Goal: Task Accomplishment & Management: Use online tool/utility

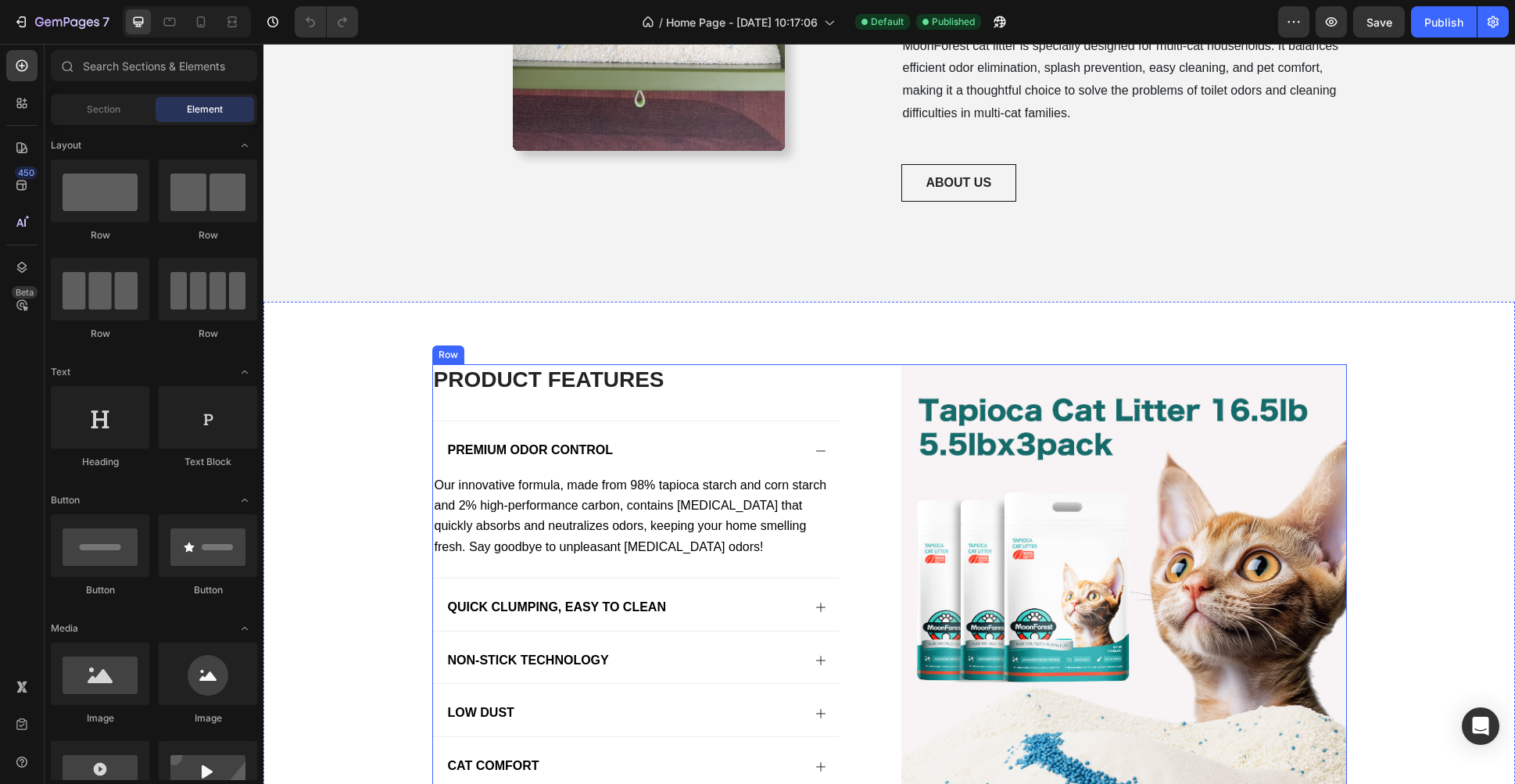
scroll to position [1088, 0]
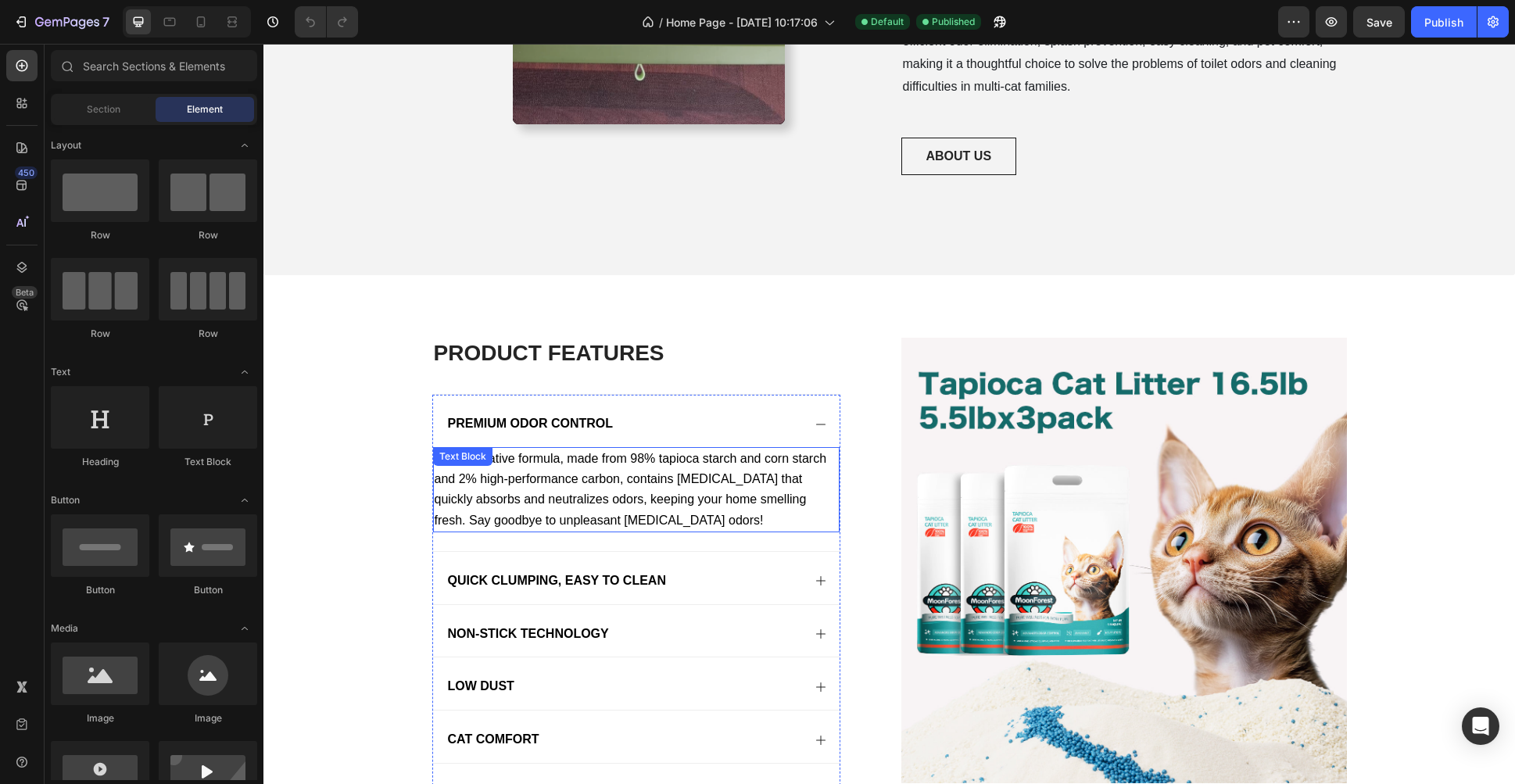
click at [540, 478] on p "Our innovative formula, made from 98% tapioca starch and corn starch and 2% hig…" at bounding box center [636, 489] width 403 height 82
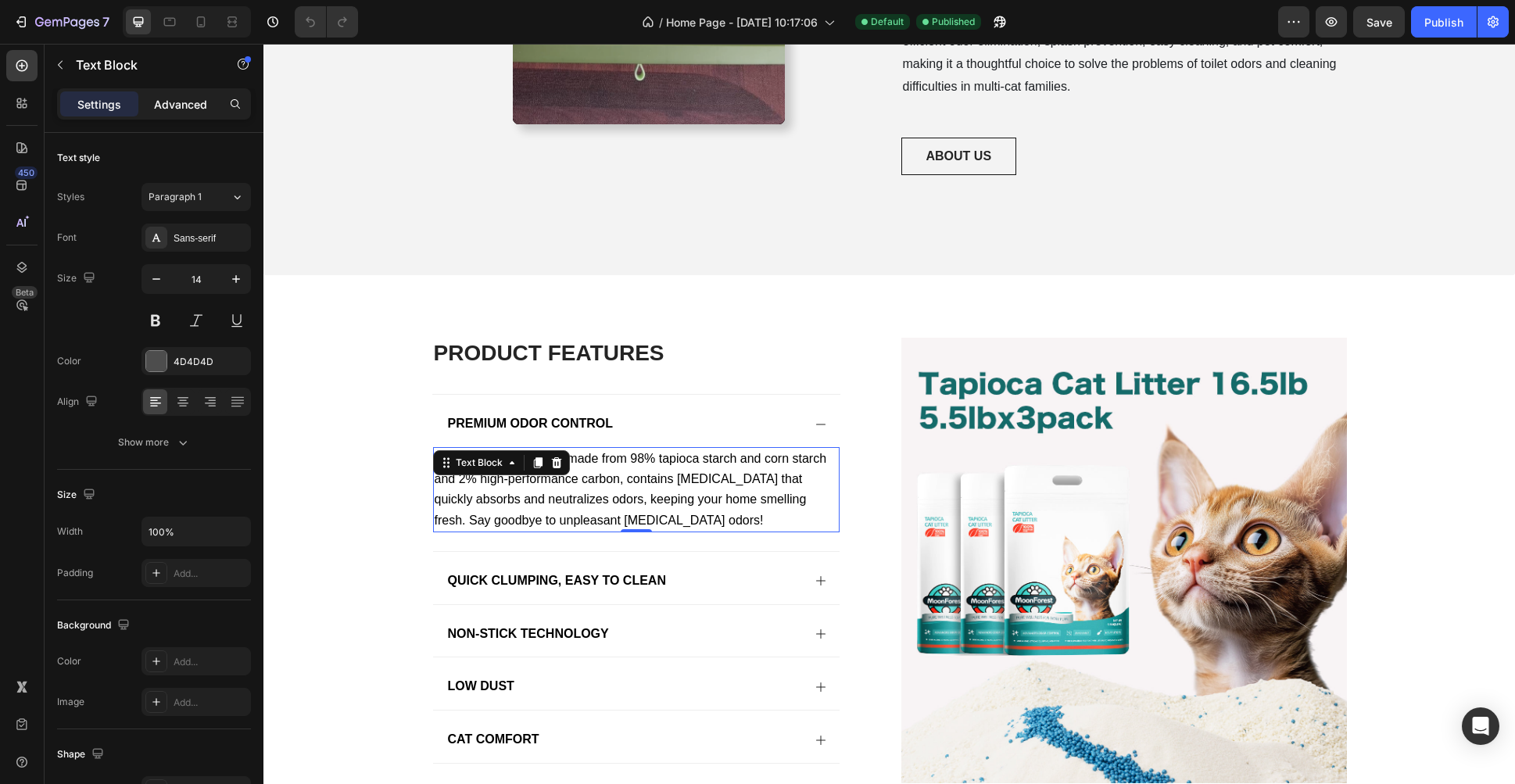
click at [201, 104] on p "Advanced" at bounding box center [180, 104] width 53 height 16
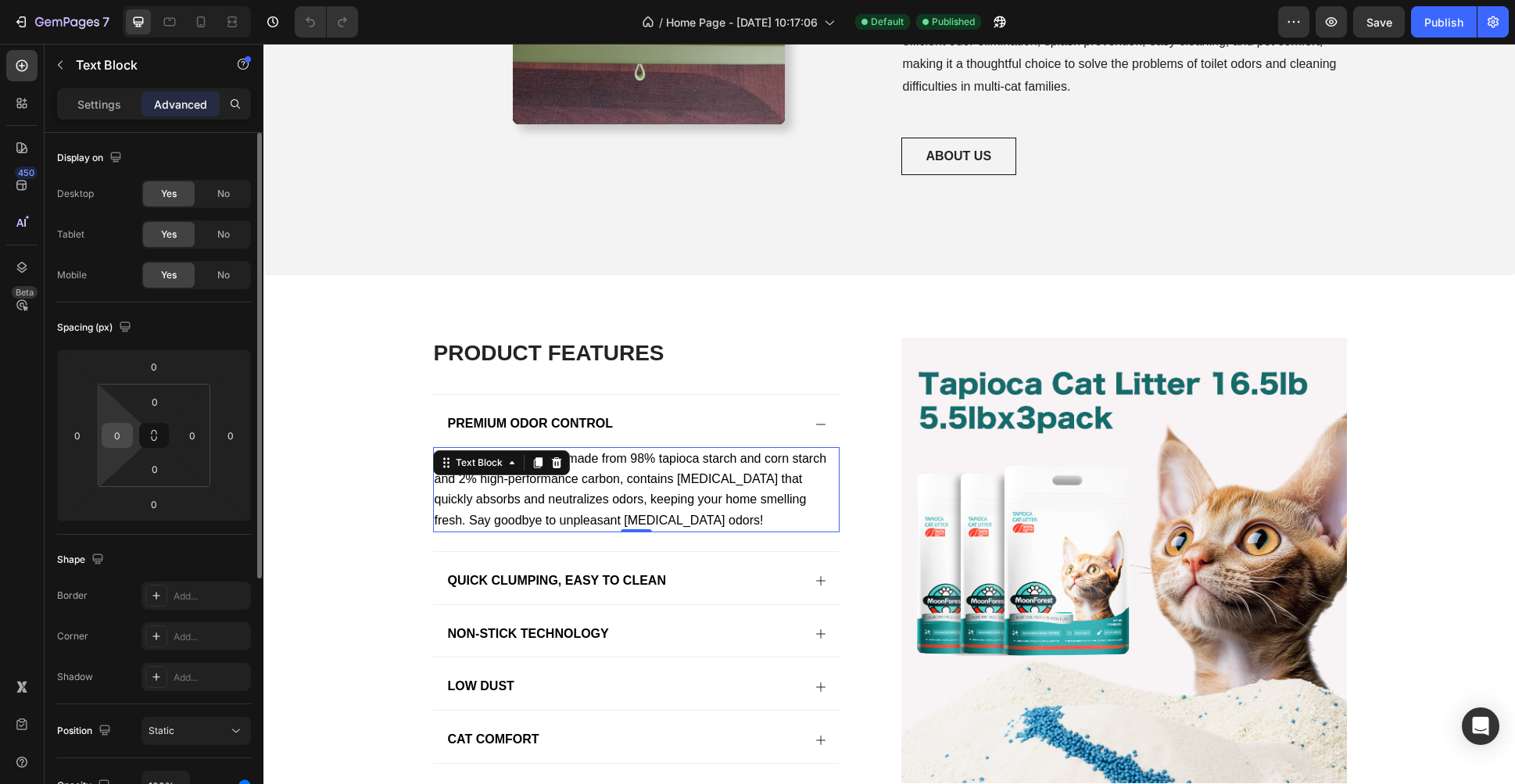
click at [112, 447] on div "0" at bounding box center [117, 435] width 31 height 25
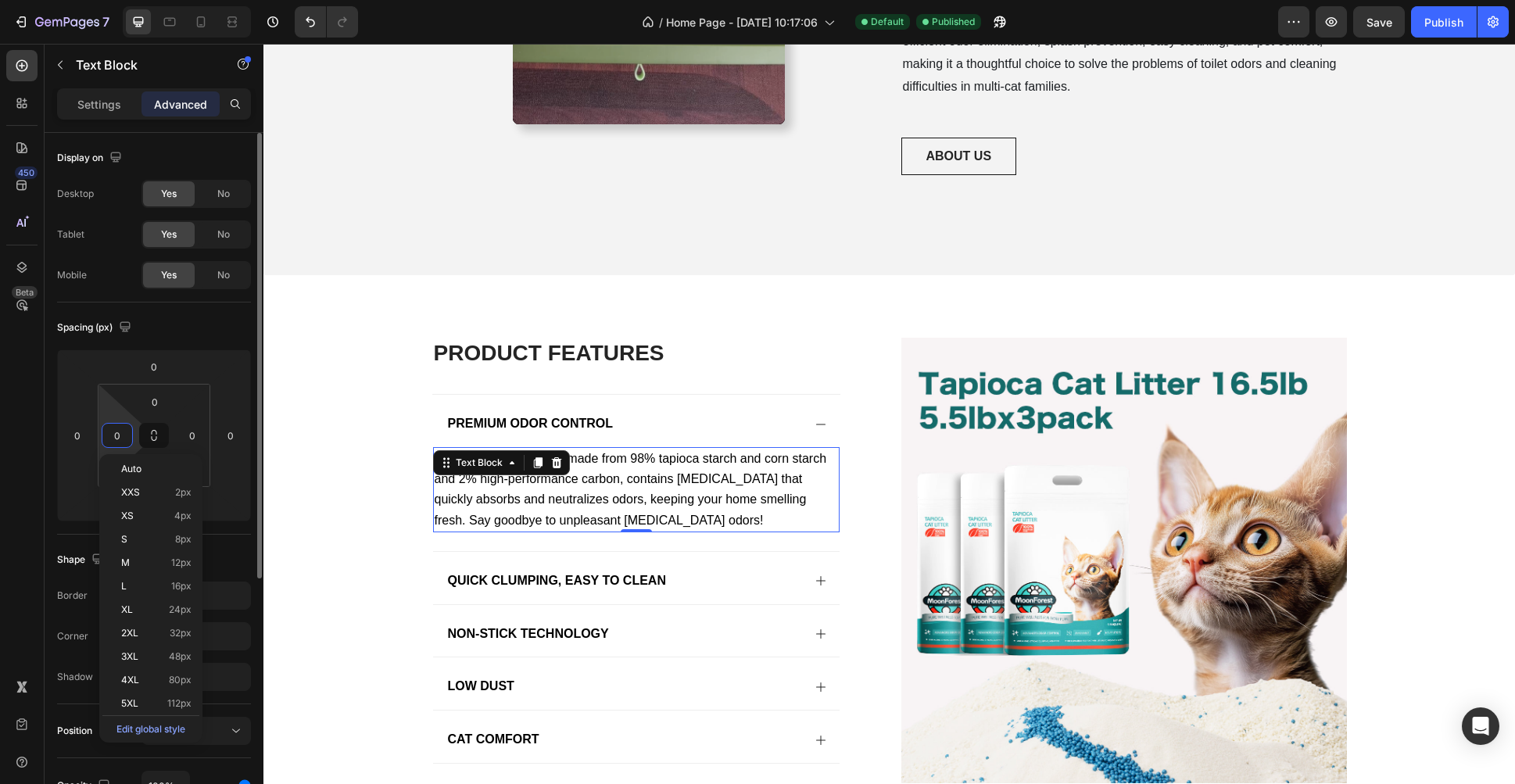
click at [119, 443] on input "0" at bounding box center [117, 435] width 24 height 24
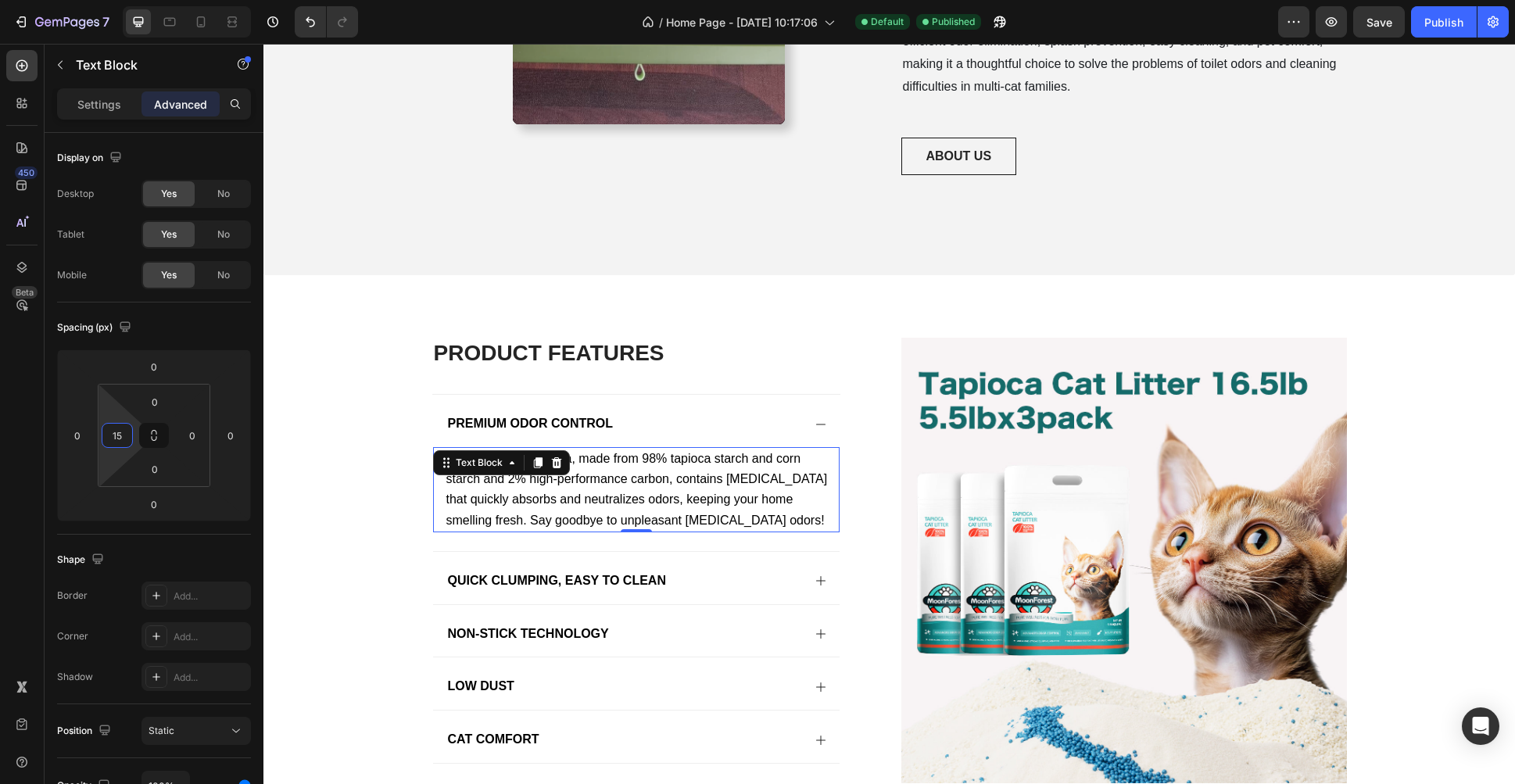
type input "15"
click at [611, 501] on span "Our innovative formula, made from 98% tapioca starch and corn starch and 2% hig…" at bounding box center [636, 489] width 381 height 75
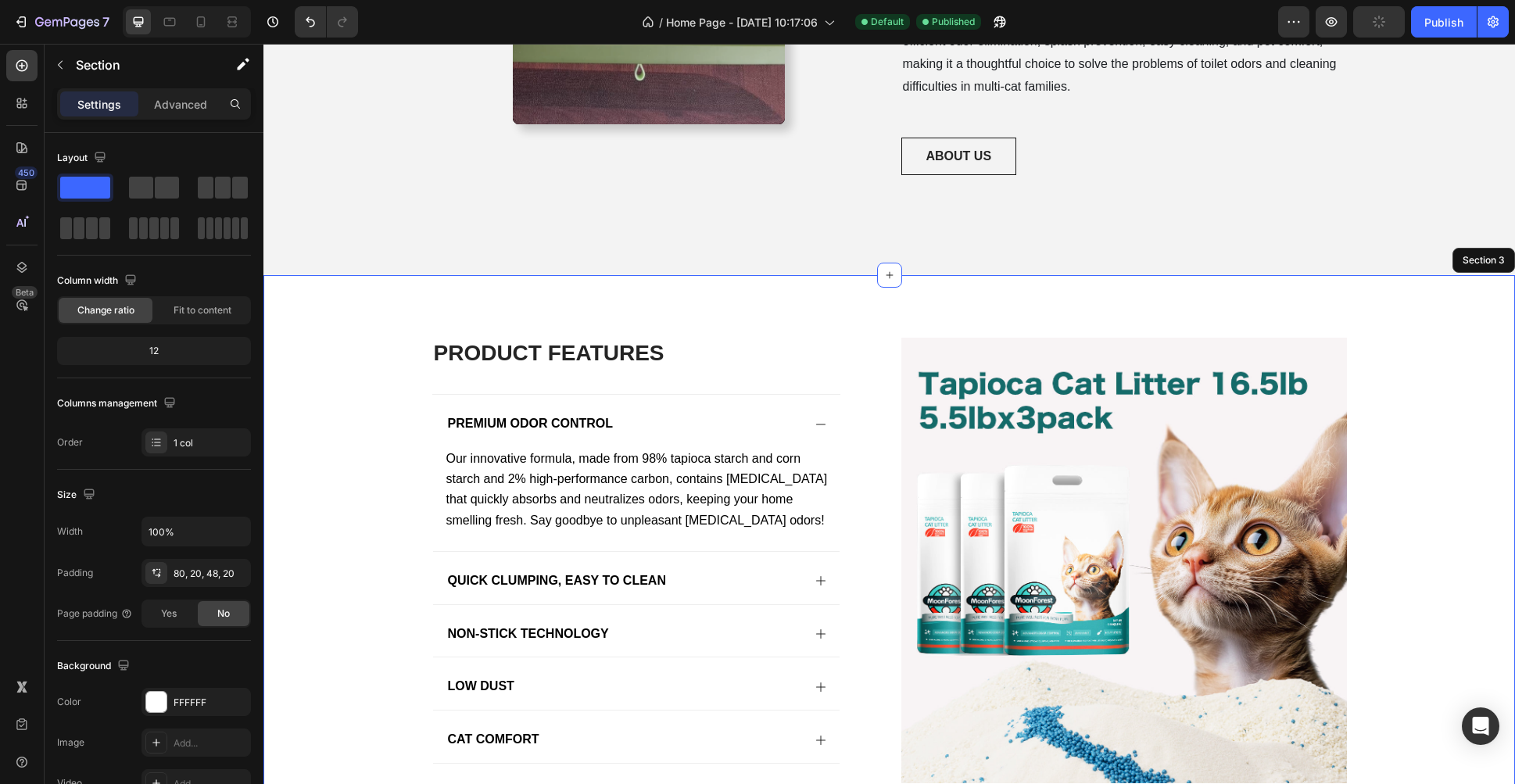
click at [376, 521] on div "PRODUCT FEATURES Heading Premium Odor Control Our innovative formula, made from…" at bounding box center [889, 596] width 1221 height 517
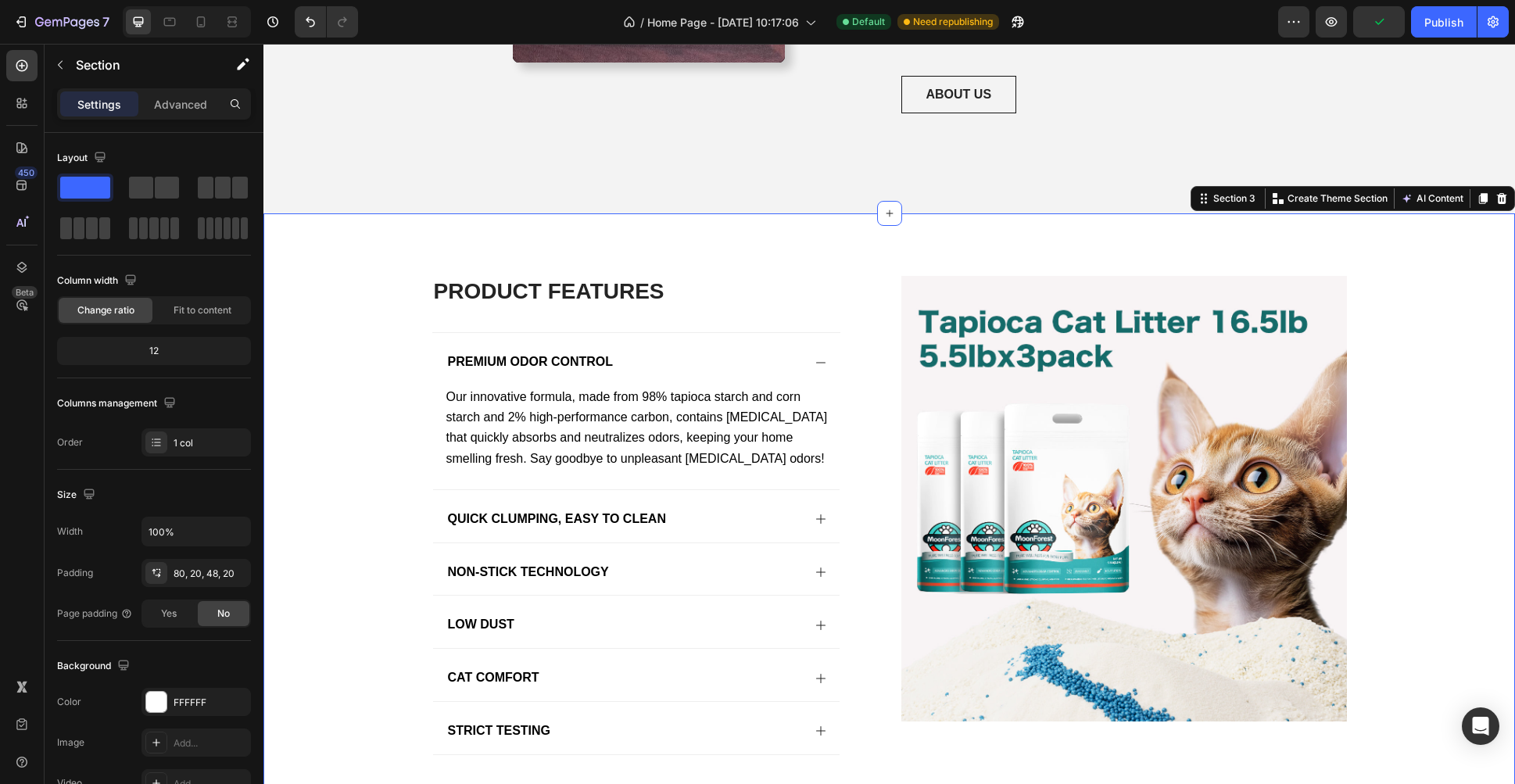
scroll to position [1274, 0]
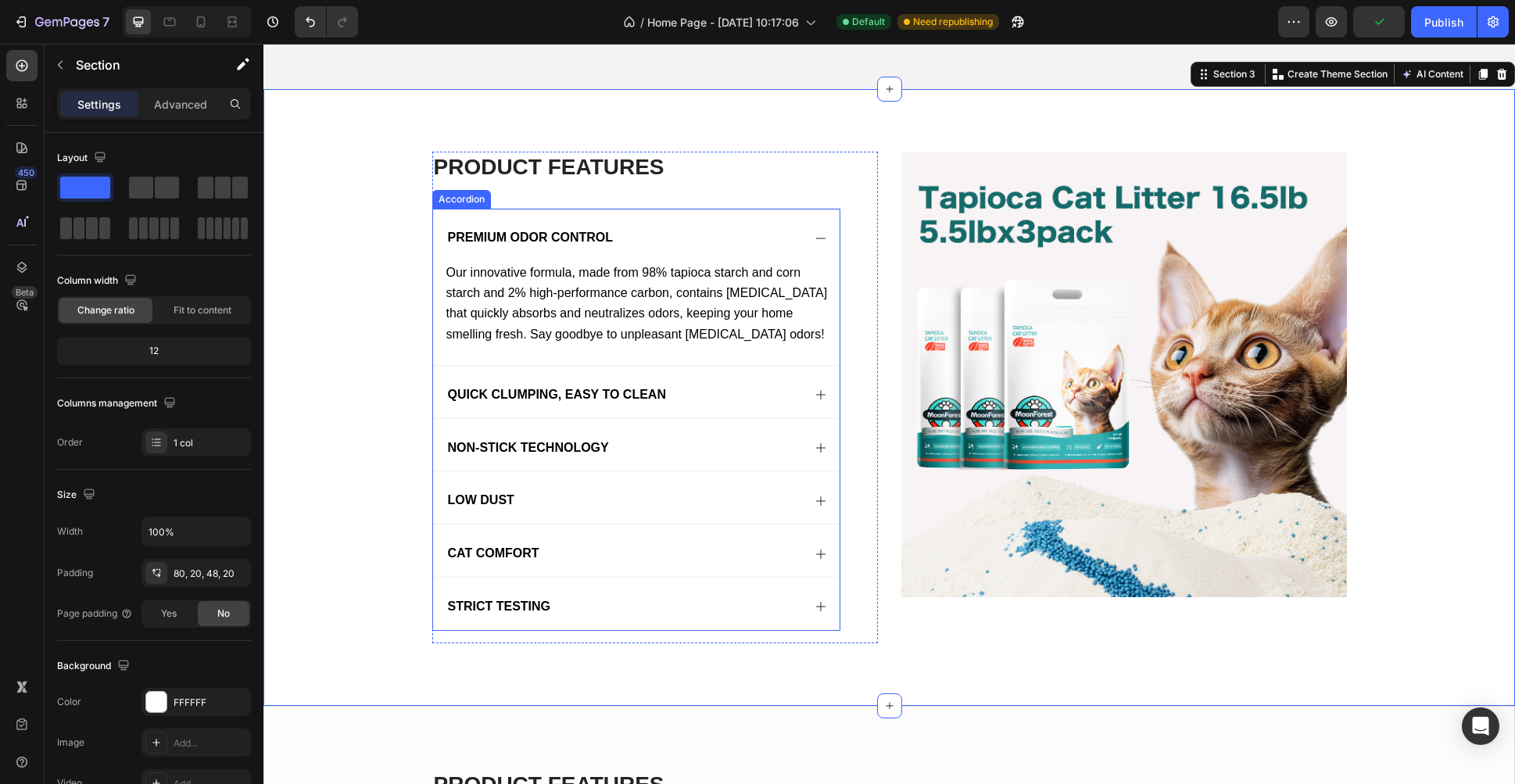
click at [493, 388] on span "Quick Clumping, Easy to Clean" at bounding box center [557, 394] width 218 height 13
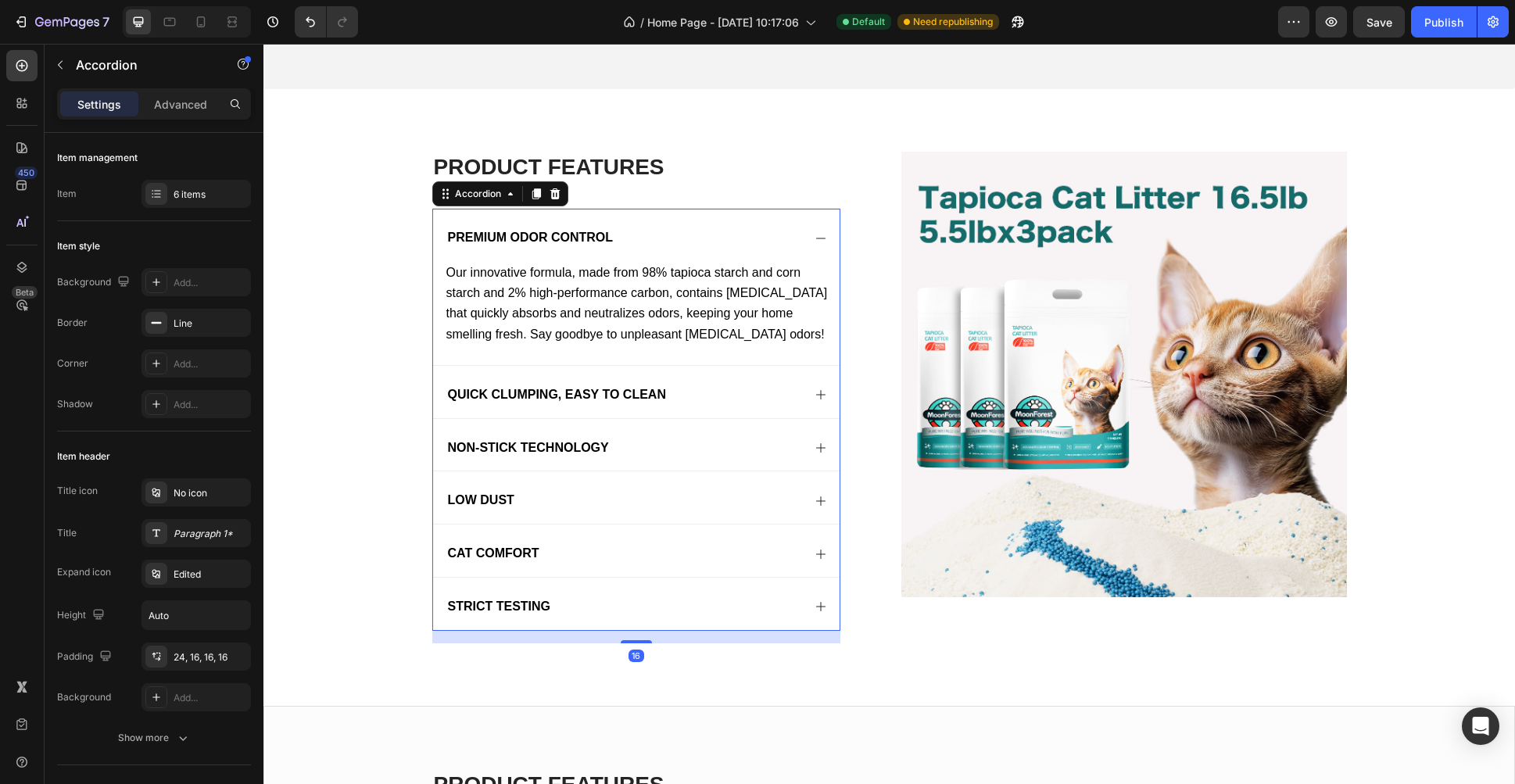
click at [493, 388] on span "Quick Clumping, Easy to Clean" at bounding box center [557, 394] width 218 height 13
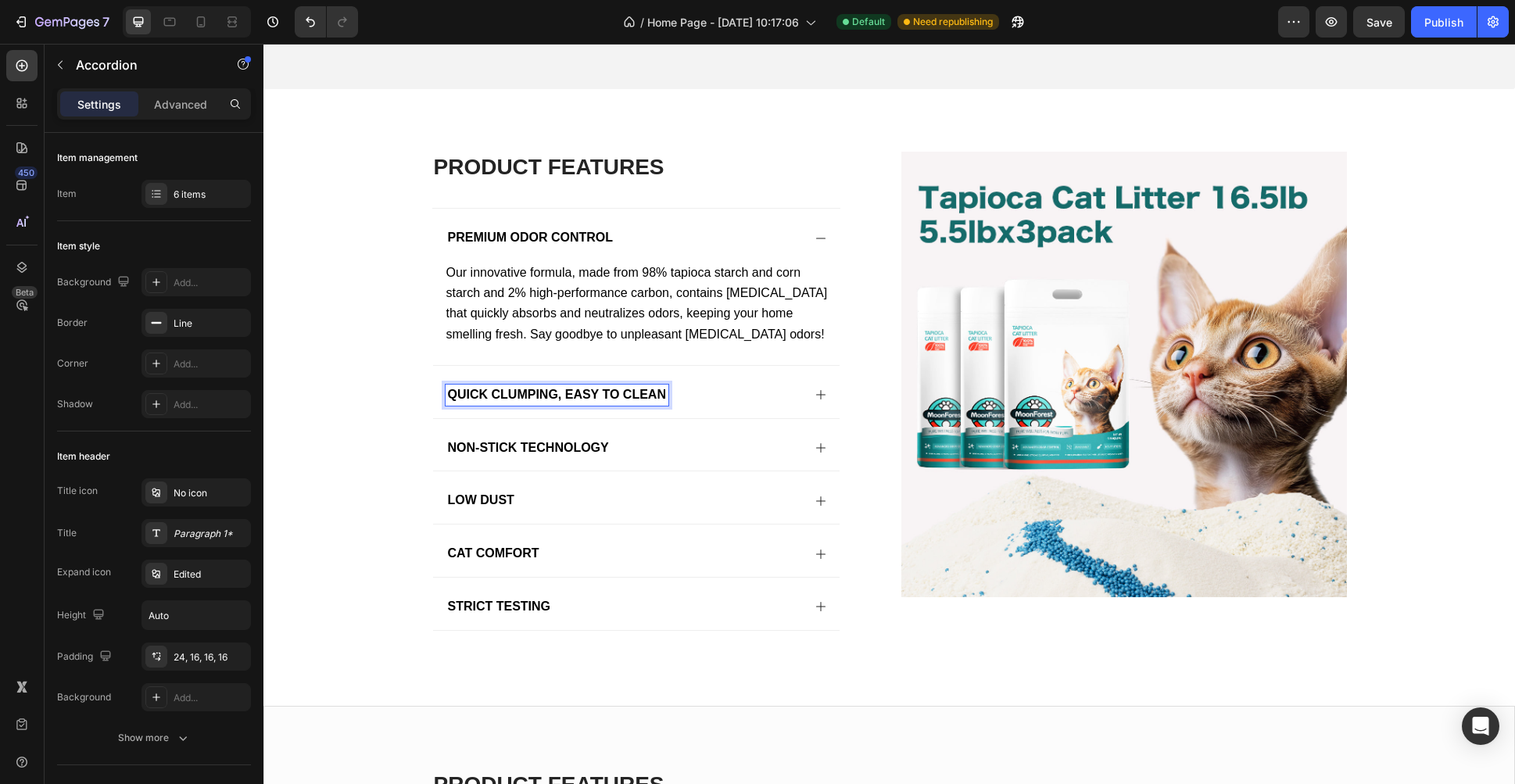
click at [796, 388] on div "Quick Clumping, Easy to Clean" at bounding box center [636, 392] width 406 height 52
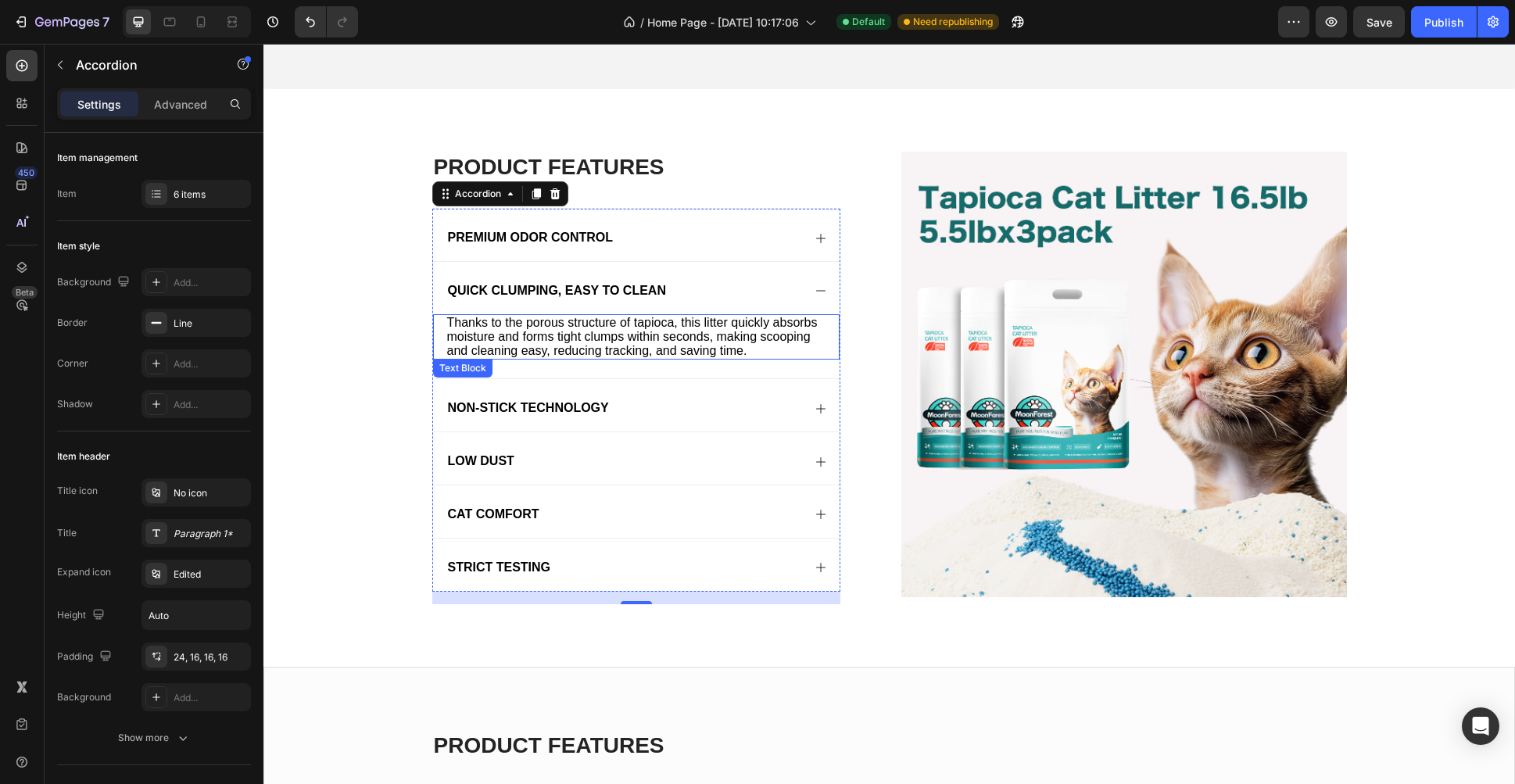
click at [534, 336] on span "Thanks to the porous structure of tapioca, this litter quickly absorbs moisture…" at bounding box center [632, 336] width 371 height 41
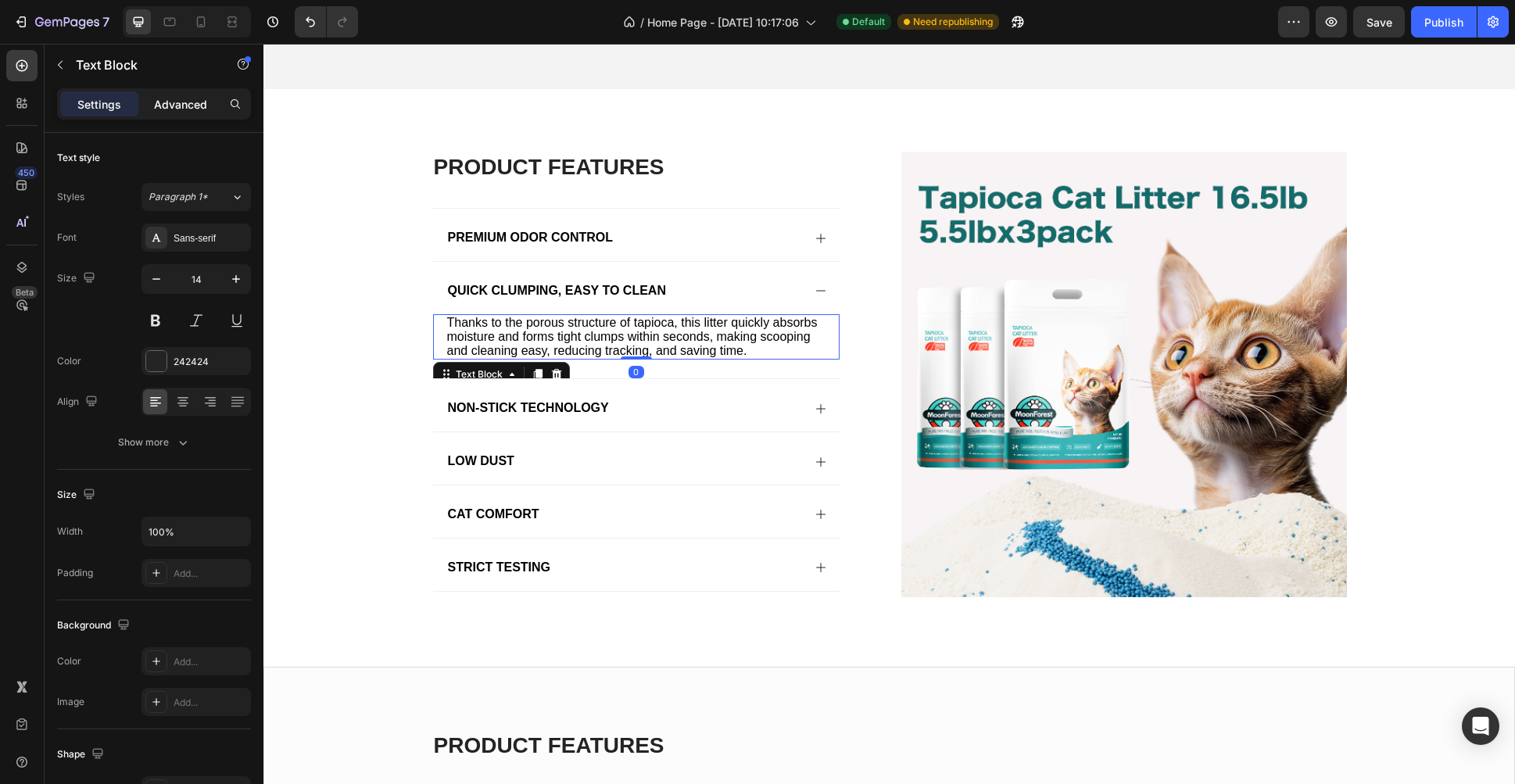
click at [191, 102] on p "Advanced" at bounding box center [180, 104] width 53 height 16
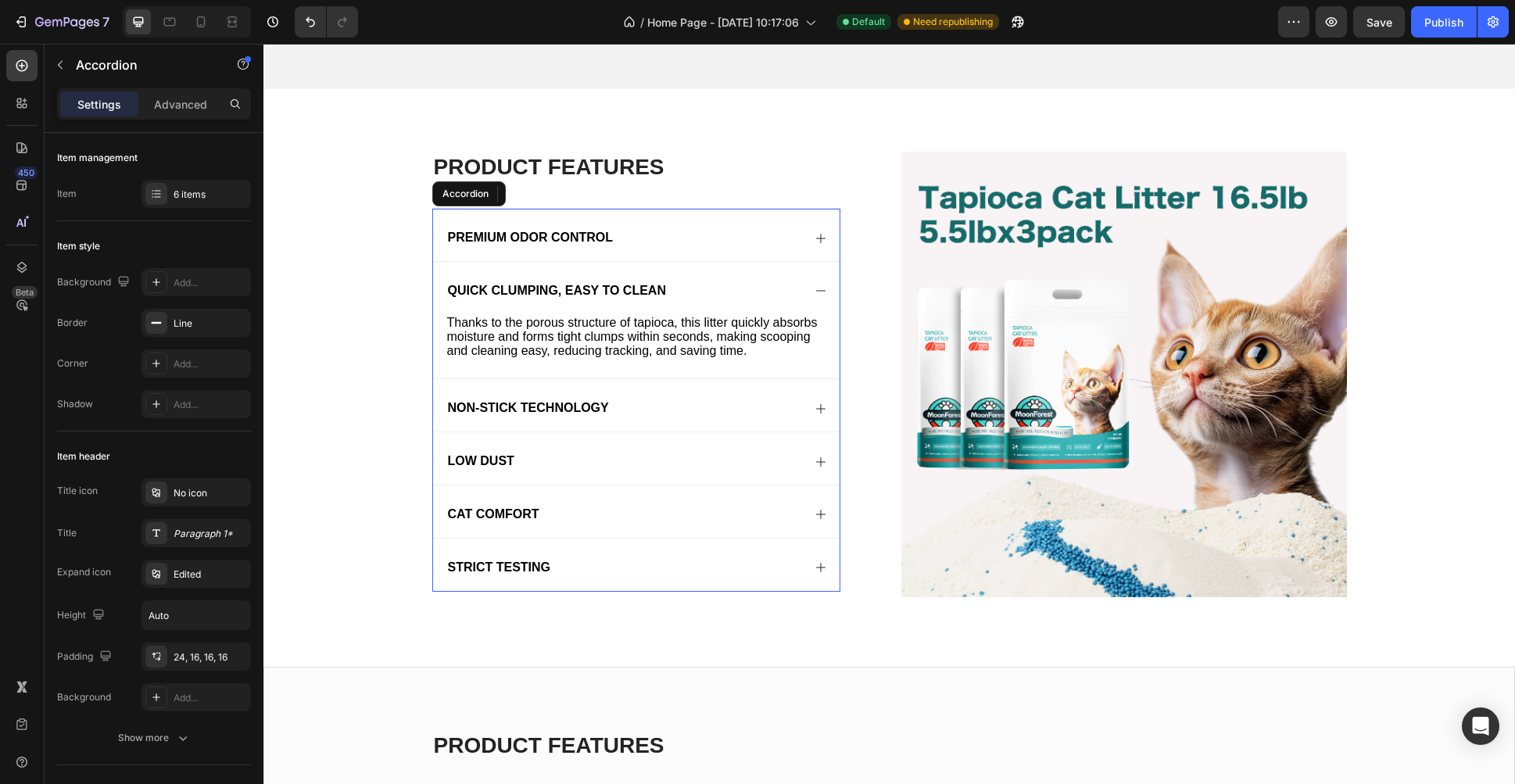
click at [516, 401] on span "Non-Stick Technology" at bounding box center [528, 407] width 161 height 13
click at [706, 401] on div "Non-Stick Technology" at bounding box center [623, 409] width 357 height 21
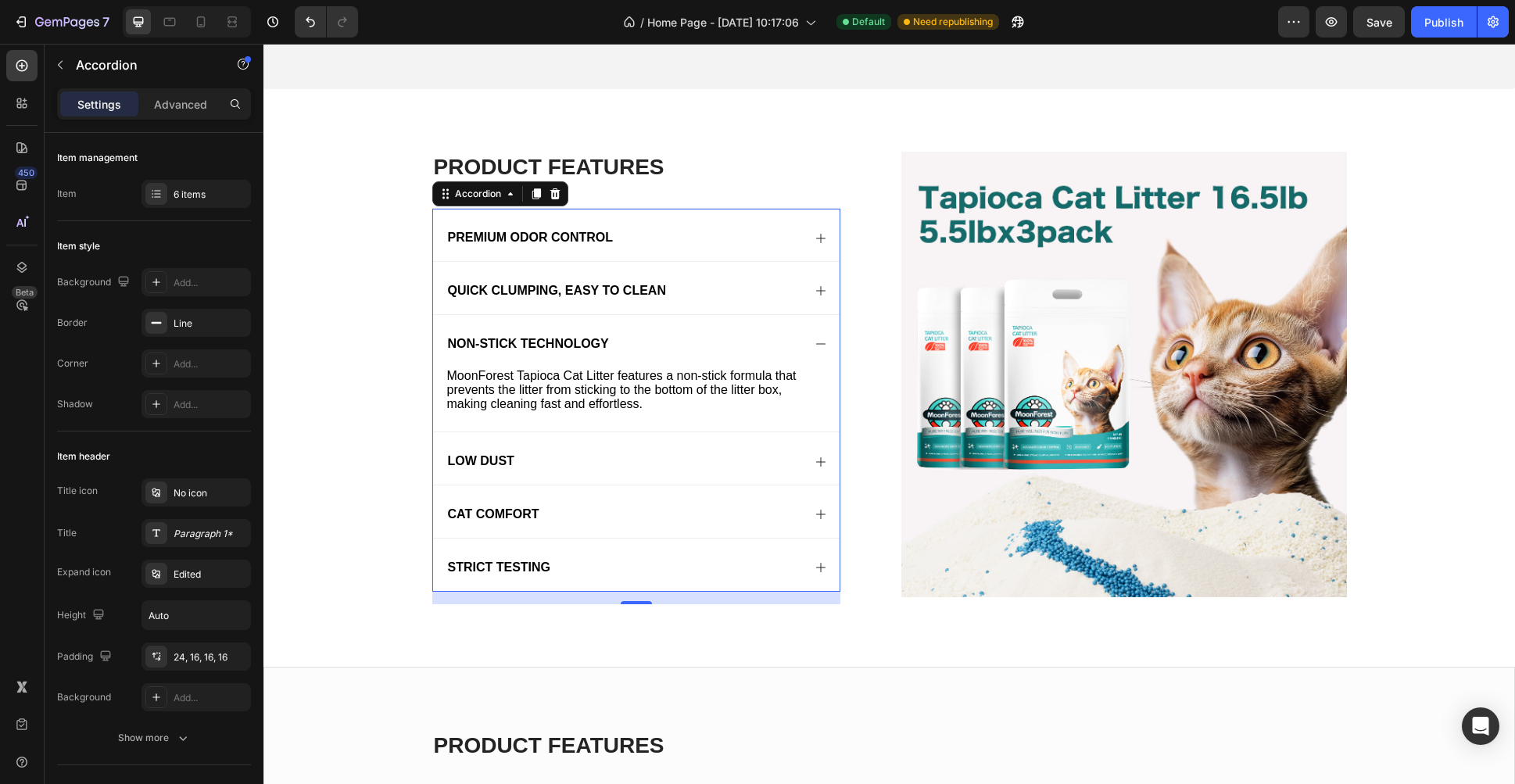
click at [622, 451] on div "Low Dust" at bounding box center [623, 461] width 357 height 21
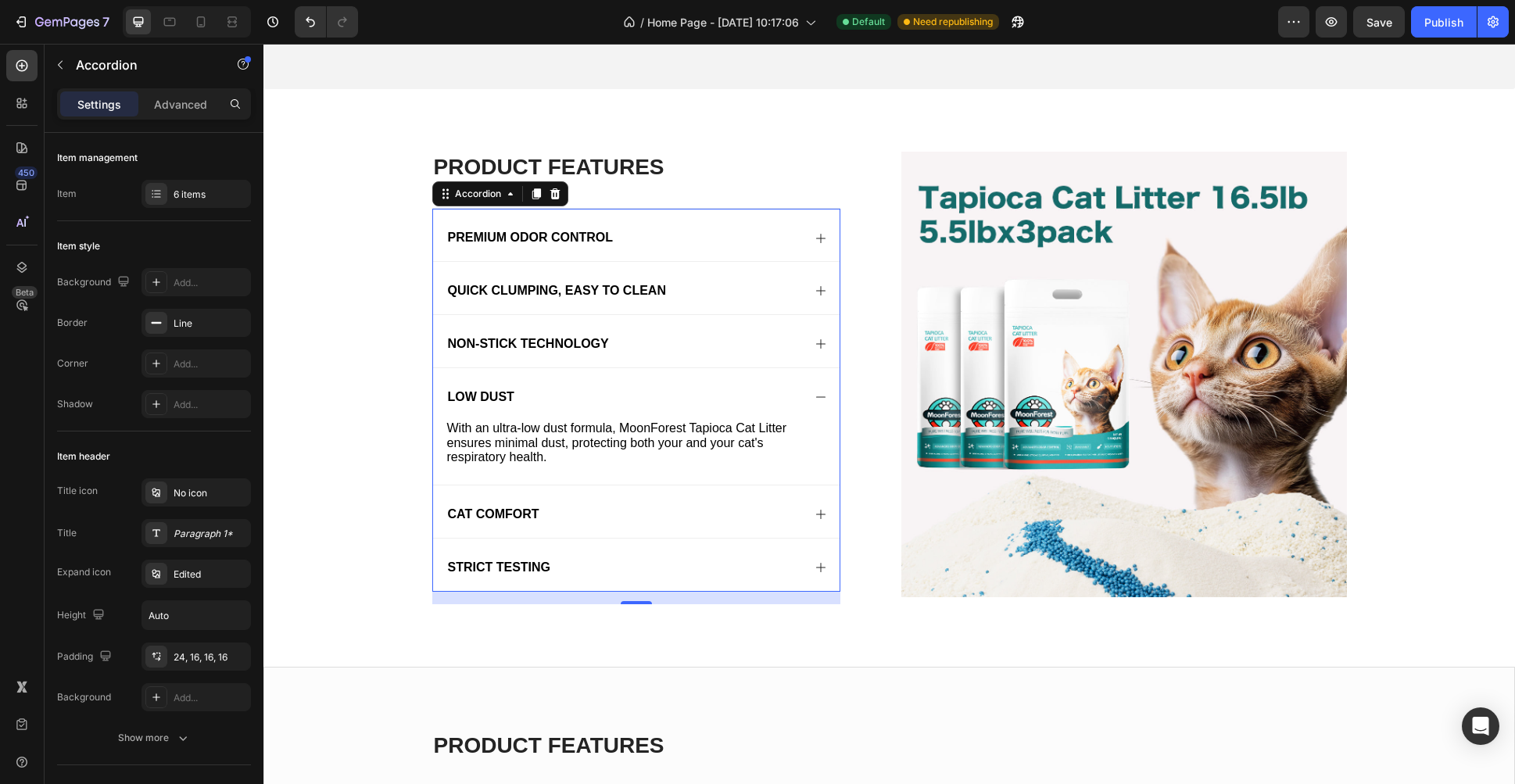
click at [618, 504] on div "Cat Comfort" at bounding box center [623, 514] width 357 height 21
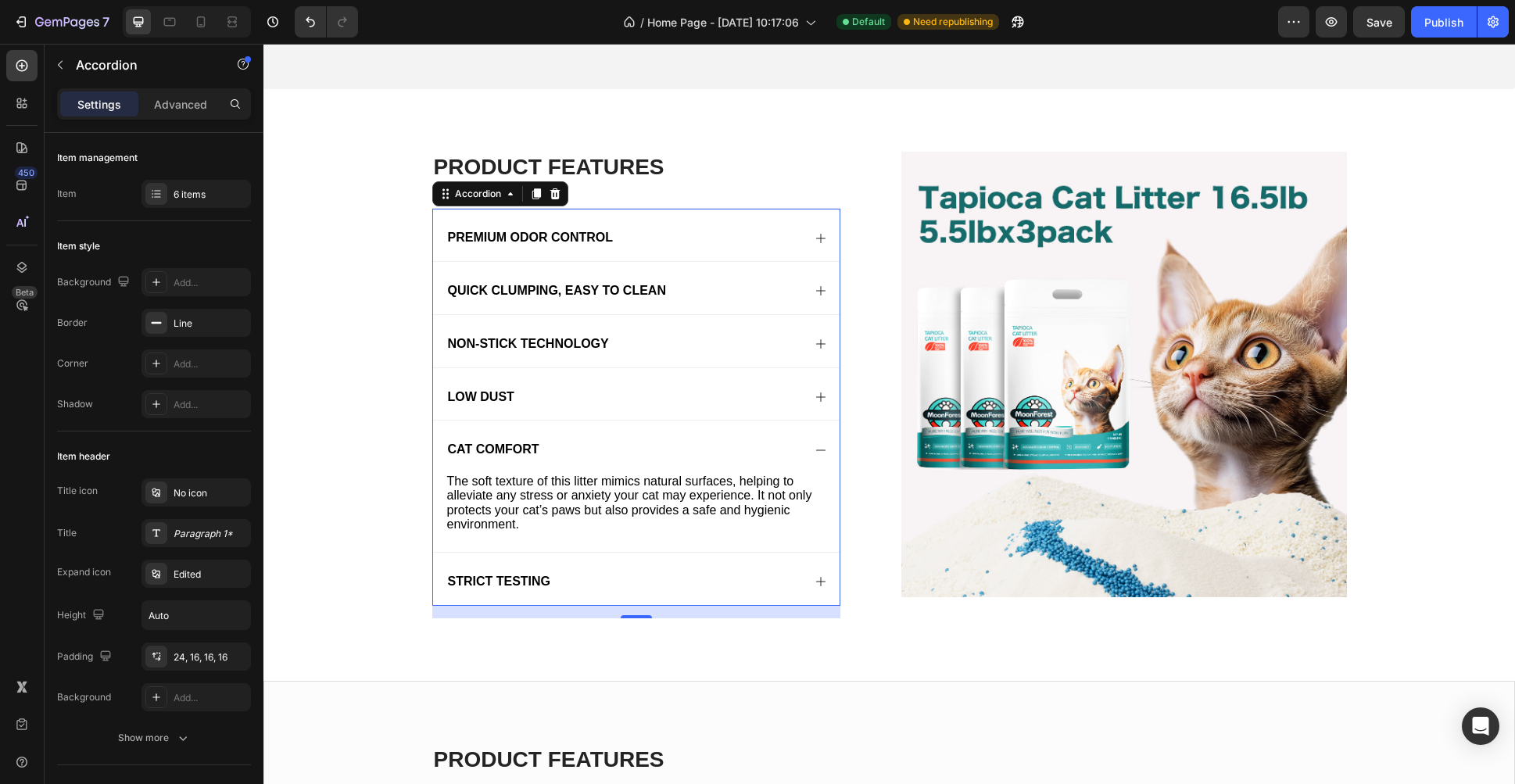
click at [603, 571] on div "Strict Testing" at bounding box center [623, 582] width 357 height 21
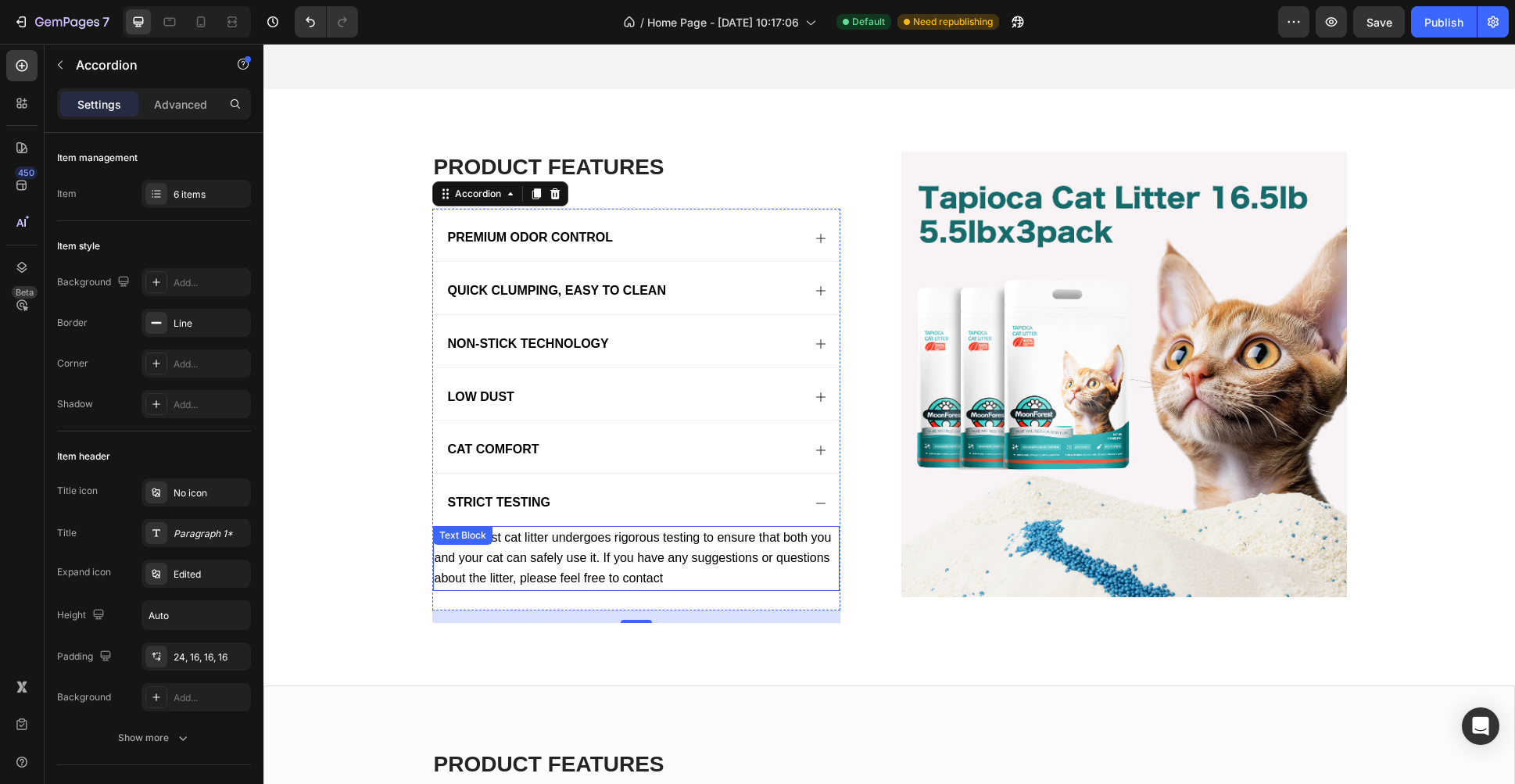
scroll to position [1277, 0]
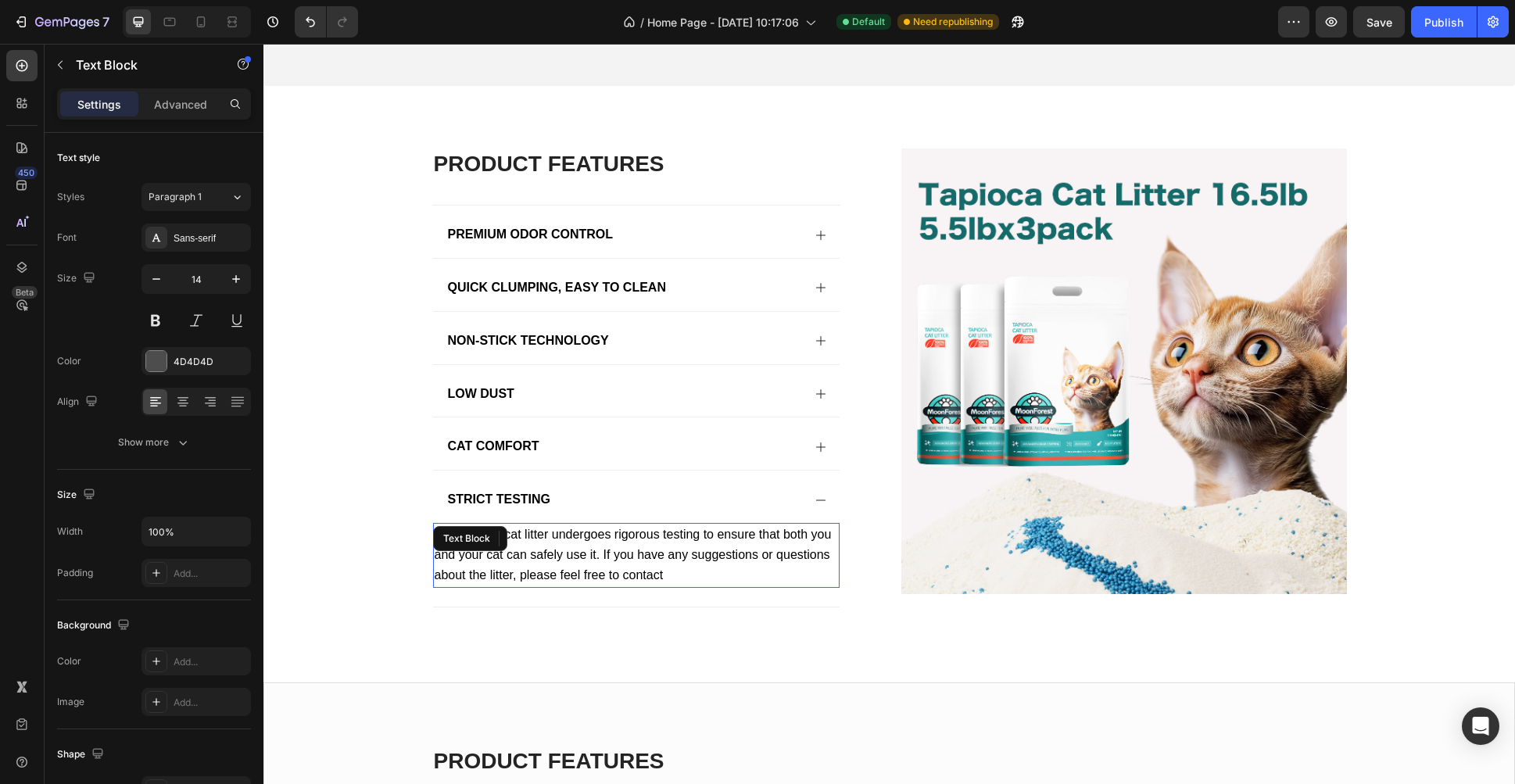
click at [583, 548] on p "MoonForest cat litter undergoes rigorous testing to ensure that both you and yo…" at bounding box center [636, 555] width 403 height 62
click at [187, 102] on p "Advanced" at bounding box center [180, 104] width 53 height 16
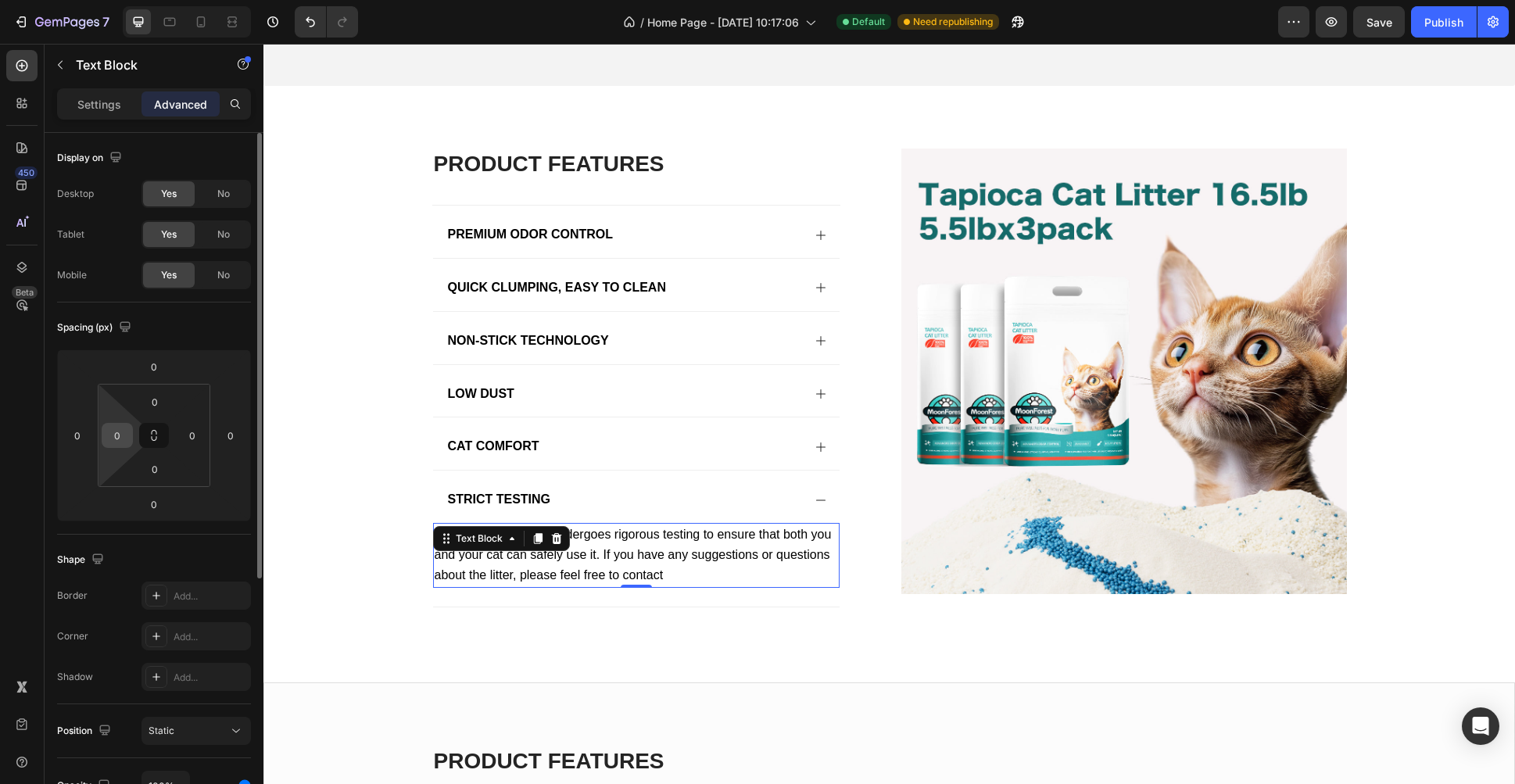
click at [121, 443] on input "0" at bounding box center [117, 435] width 24 height 24
type input "16"
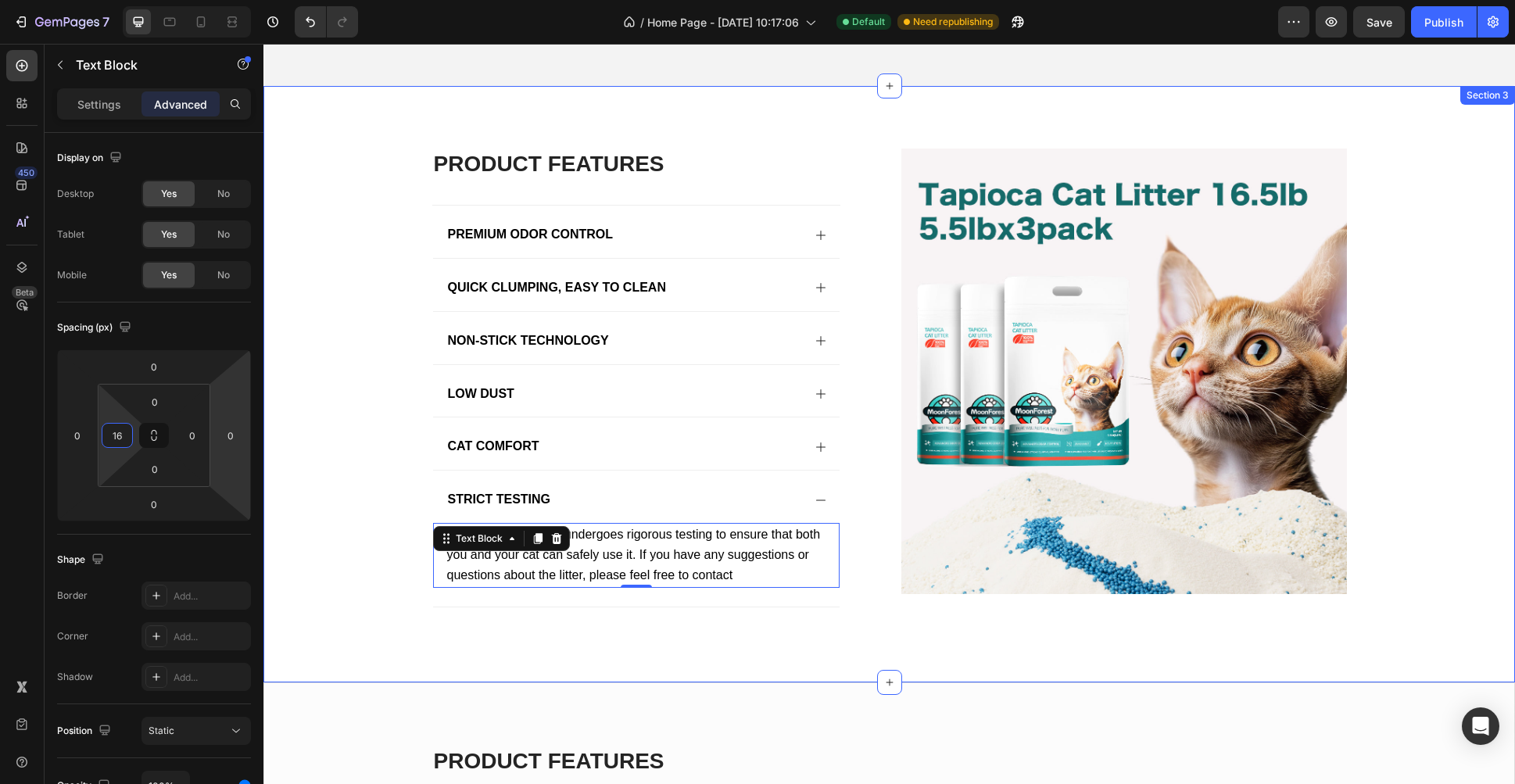
click at [520, 624] on div "PRODUCT FEATURES Heading Premium Odor Control Quick Clumping, Easy to Clean Non…" at bounding box center [889, 396] width 1221 height 496
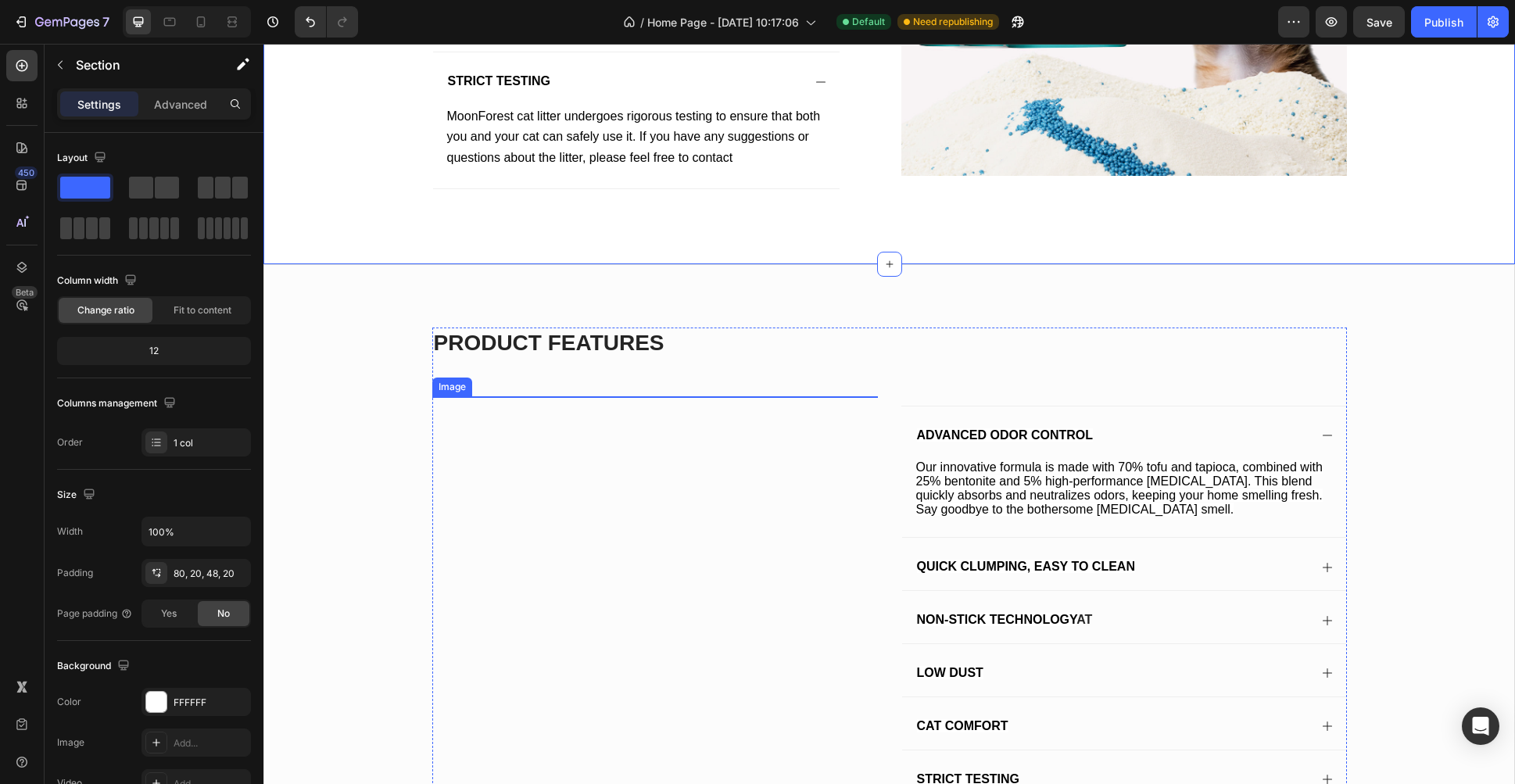
scroll to position [1735, 0]
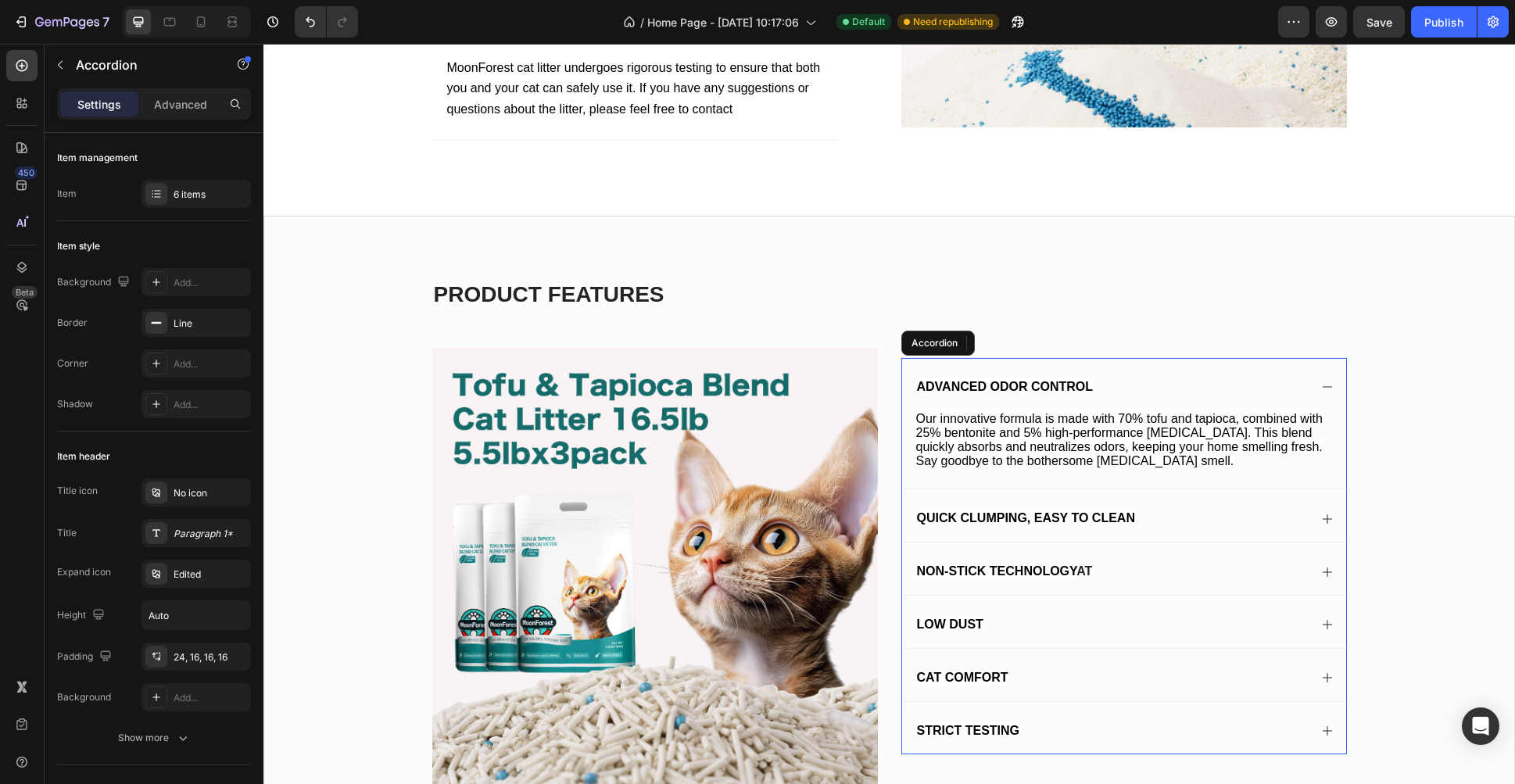
click at [965, 708] on div "Strict Testing" at bounding box center [1124, 728] width 444 height 52
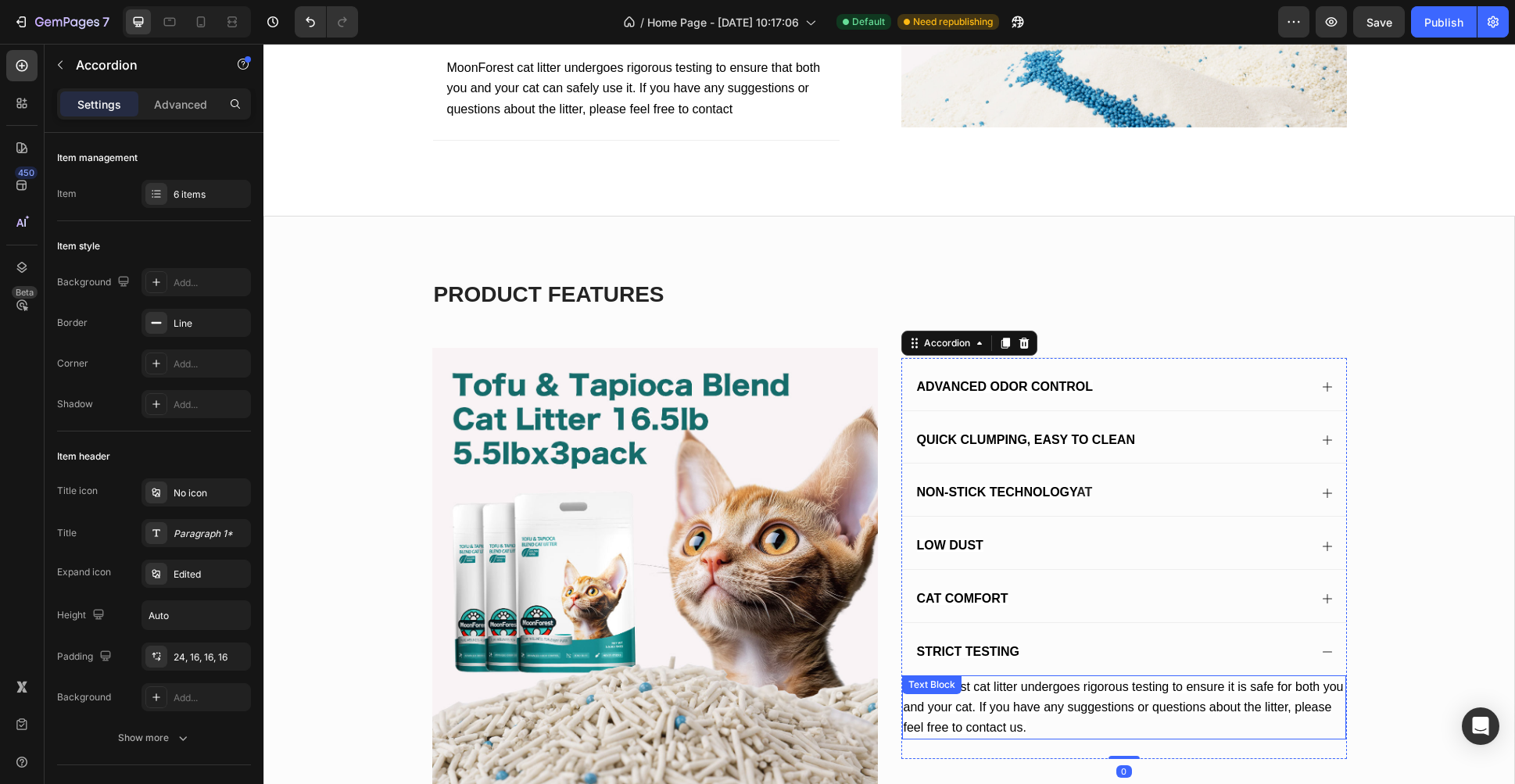
scroll to position [1759, 0]
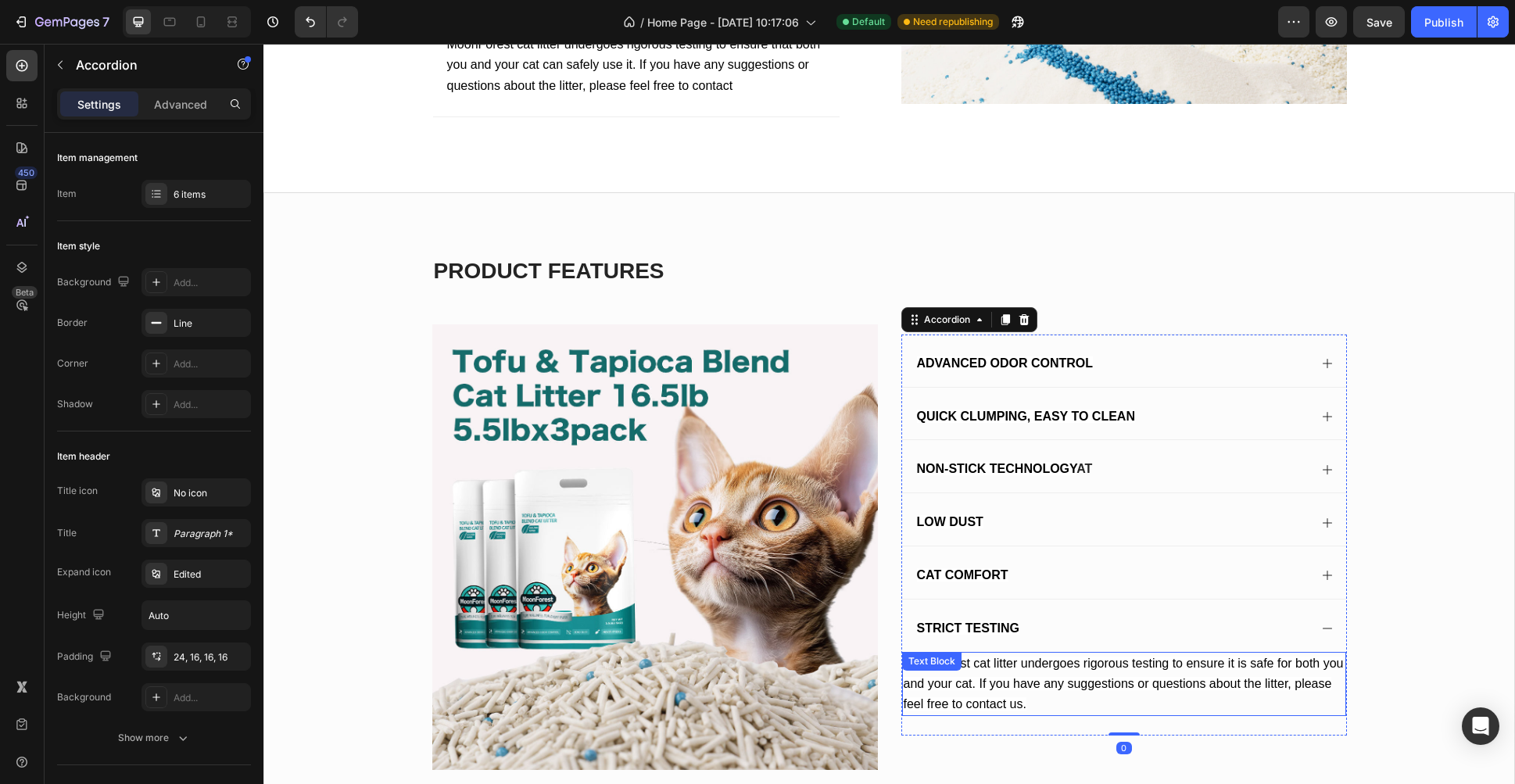
click at [977, 682] on p "MoonForest cat litter undergoes rigorous testing to ensure it is safe for both …" at bounding box center [1124, 684] width 441 height 62
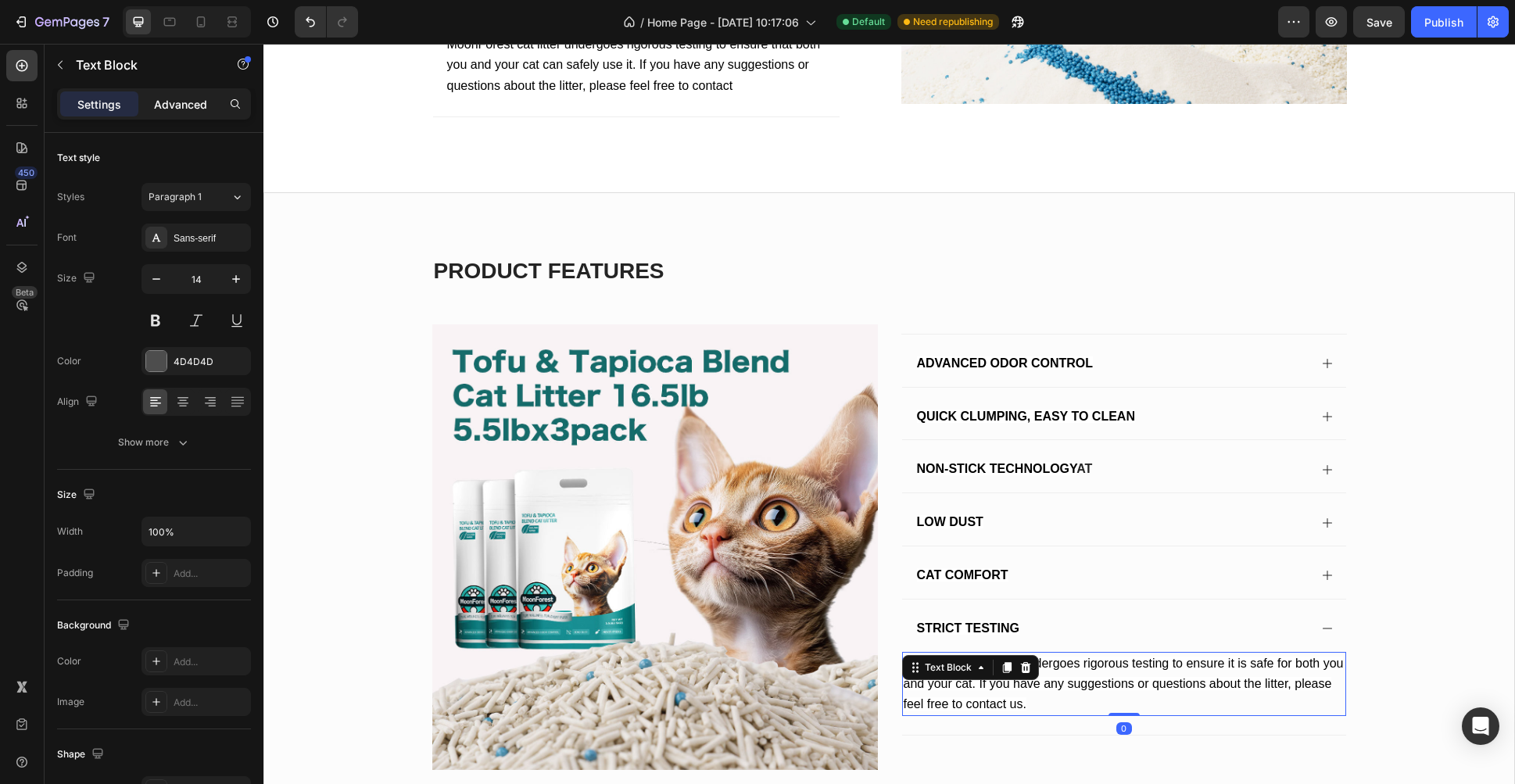
click at [194, 100] on p "Advanced" at bounding box center [180, 104] width 53 height 16
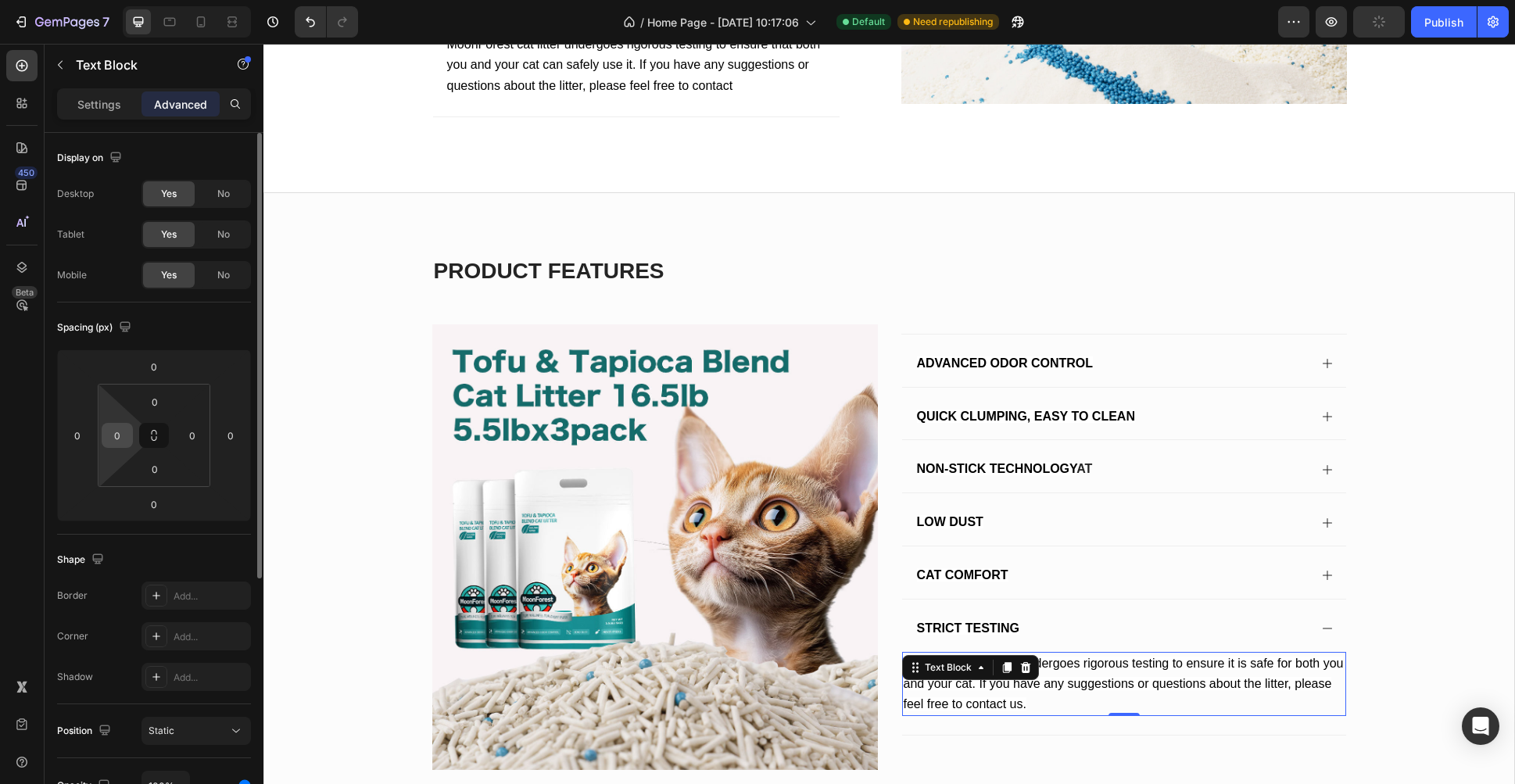
click at [117, 447] on div "0" at bounding box center [117, 435] width 31 height 25
click at [119, 440] on input "0" at bounding box center [117, 435] width 24 height 24
type input "16"
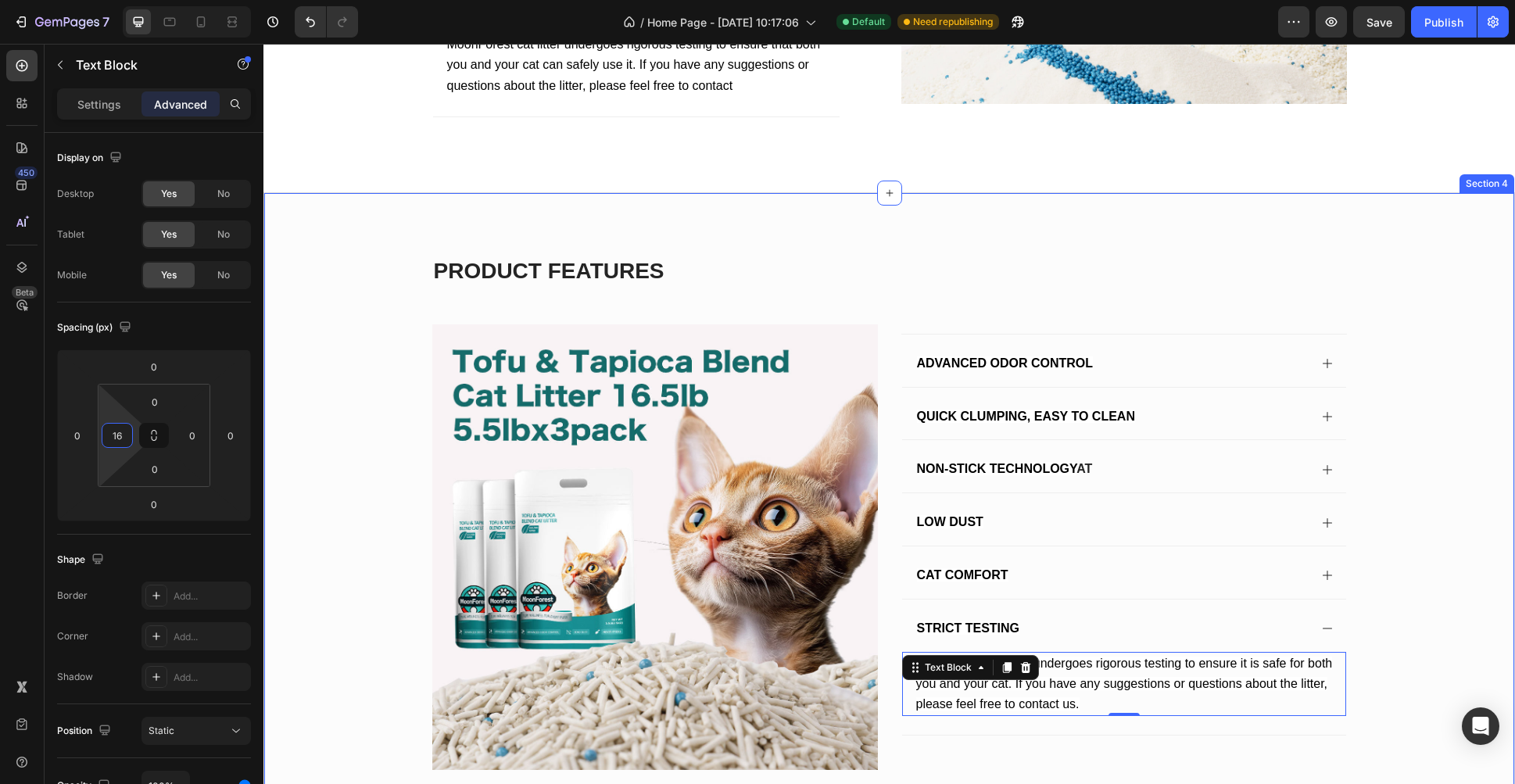
click at [1367, 614] on div "product features Heading Row Image Advanced Odor Control Quick Clumping, Easy t…" at bounding box center [889, 519] width 1219 height 526
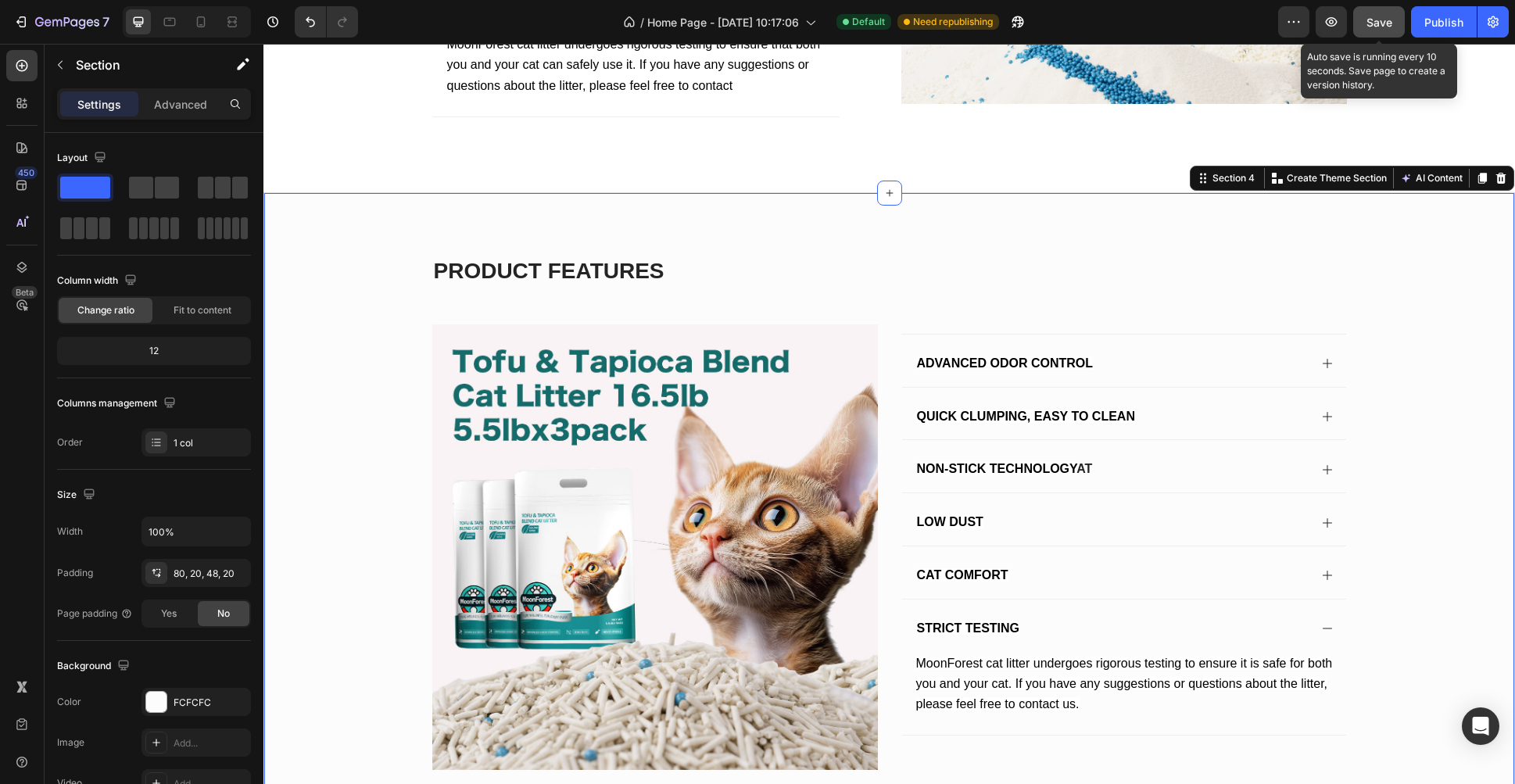
click at [1367, 30] on div "Save" at bounding box center [1379, 22] width 26 height 16
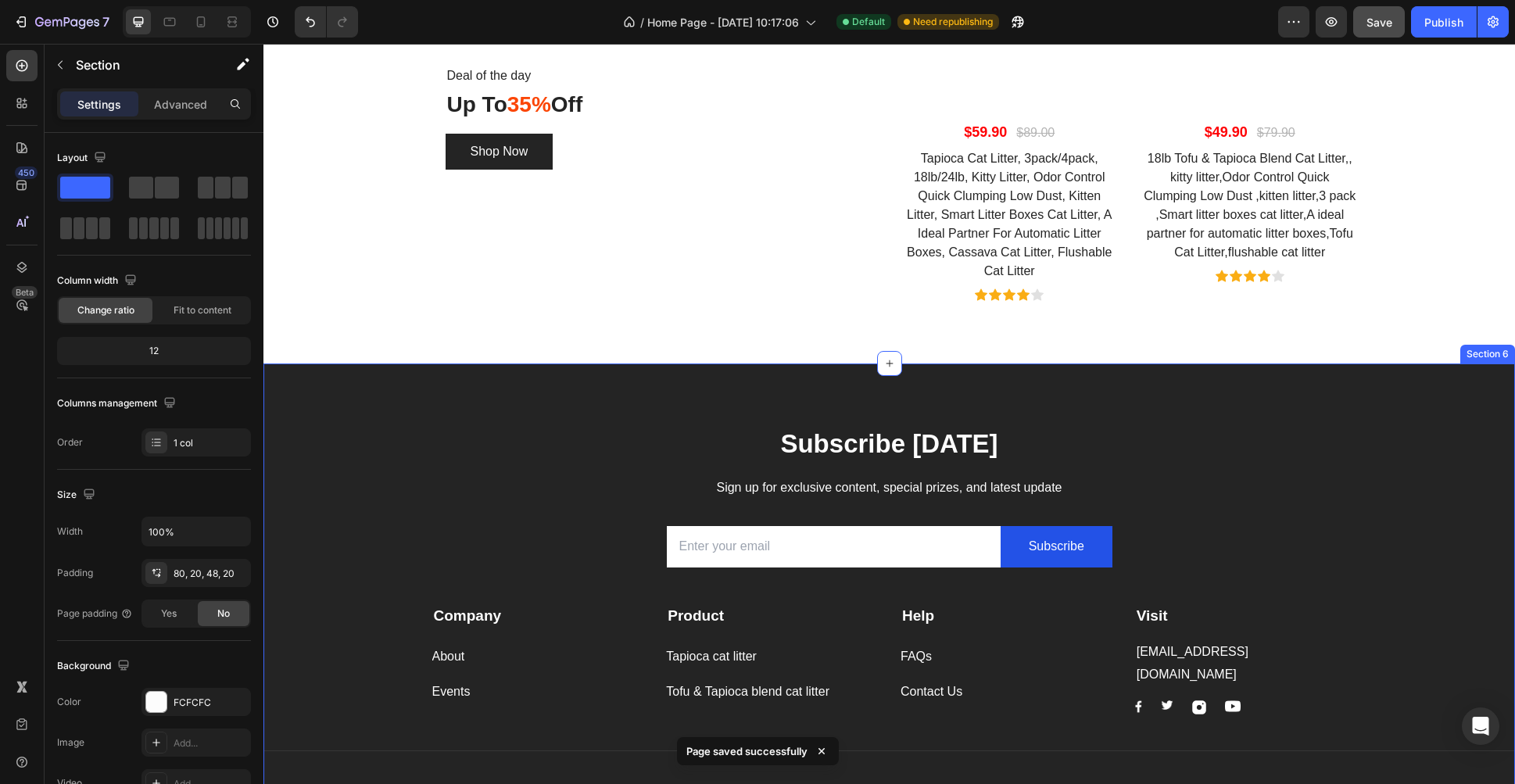
scroll to position [2873, 0]
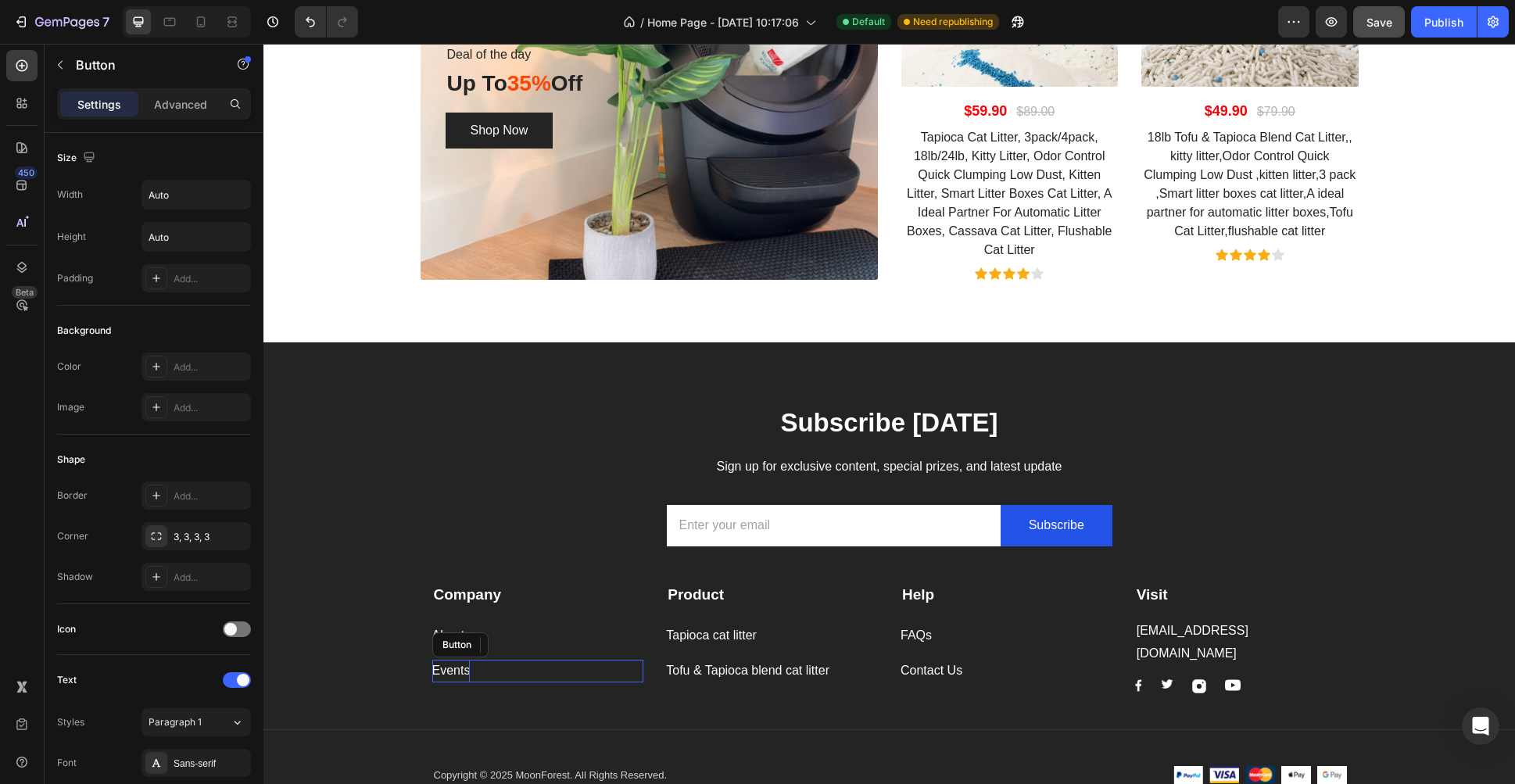
click at [442, 666] on div "Events" at bounding box center [451, 671] width 38 height 23
click at [462, 666] on p "Events" at bounding box center [451, 671] width 38 height 23
drag, startPoint x: 462, startPoint y: 666, endPoint x: 430, endPoint y: 666, distance: 32.0
click at [432, 666] on p "Events" at bounding box center [451, 671] width 38 height 23
click at [527, 674] on div "Privacy Policy Button 0" at bounding box center [538, 671] width 212 height 23
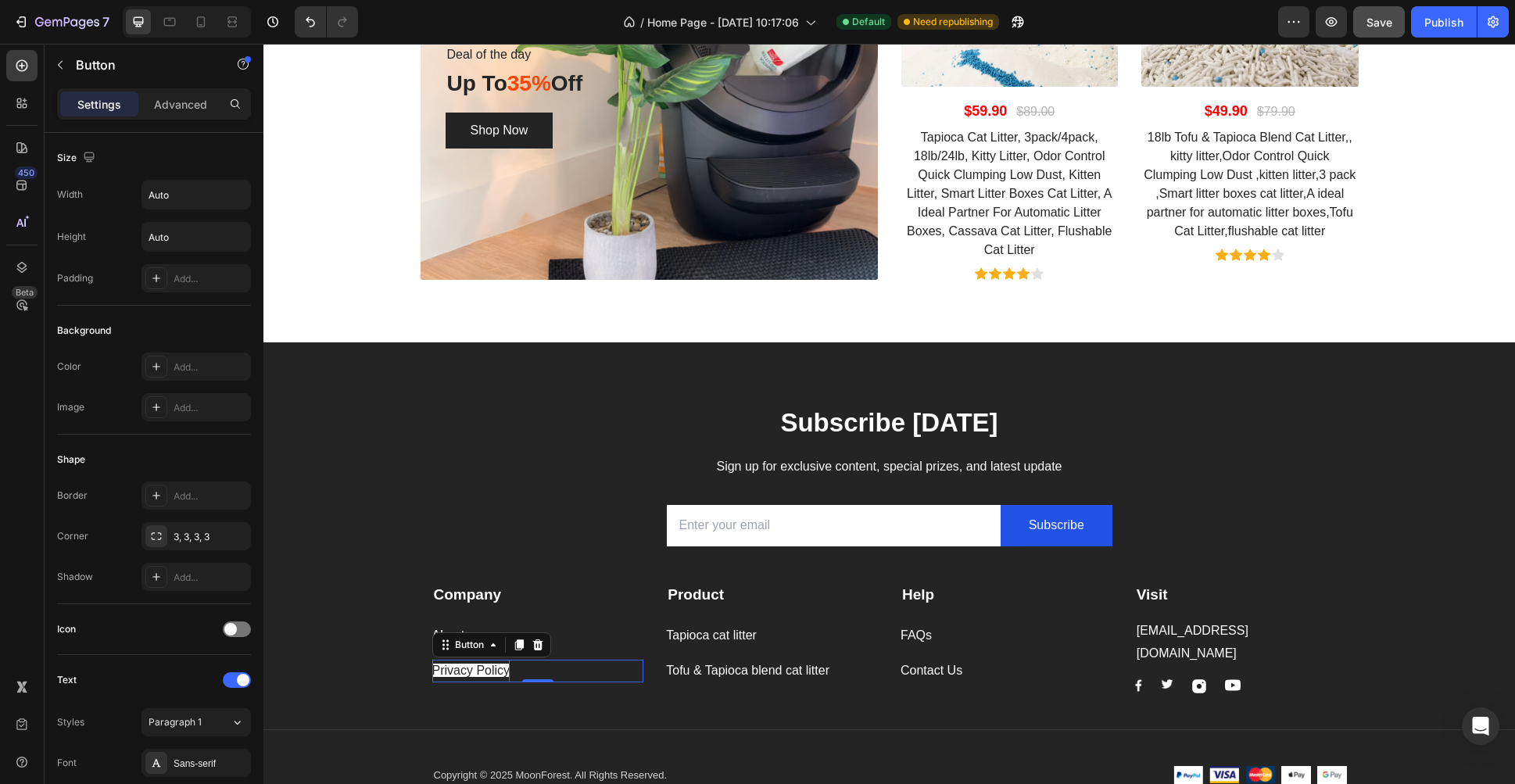
click at [482, 667] on span "Privacy Policy" at bounding box center [471, 670] width 78 height 13
click at [535, 641] on rect "Editor contextual toolbar" at bounding box center [535, 642] width 15 height 4
type input "FFFFFF"
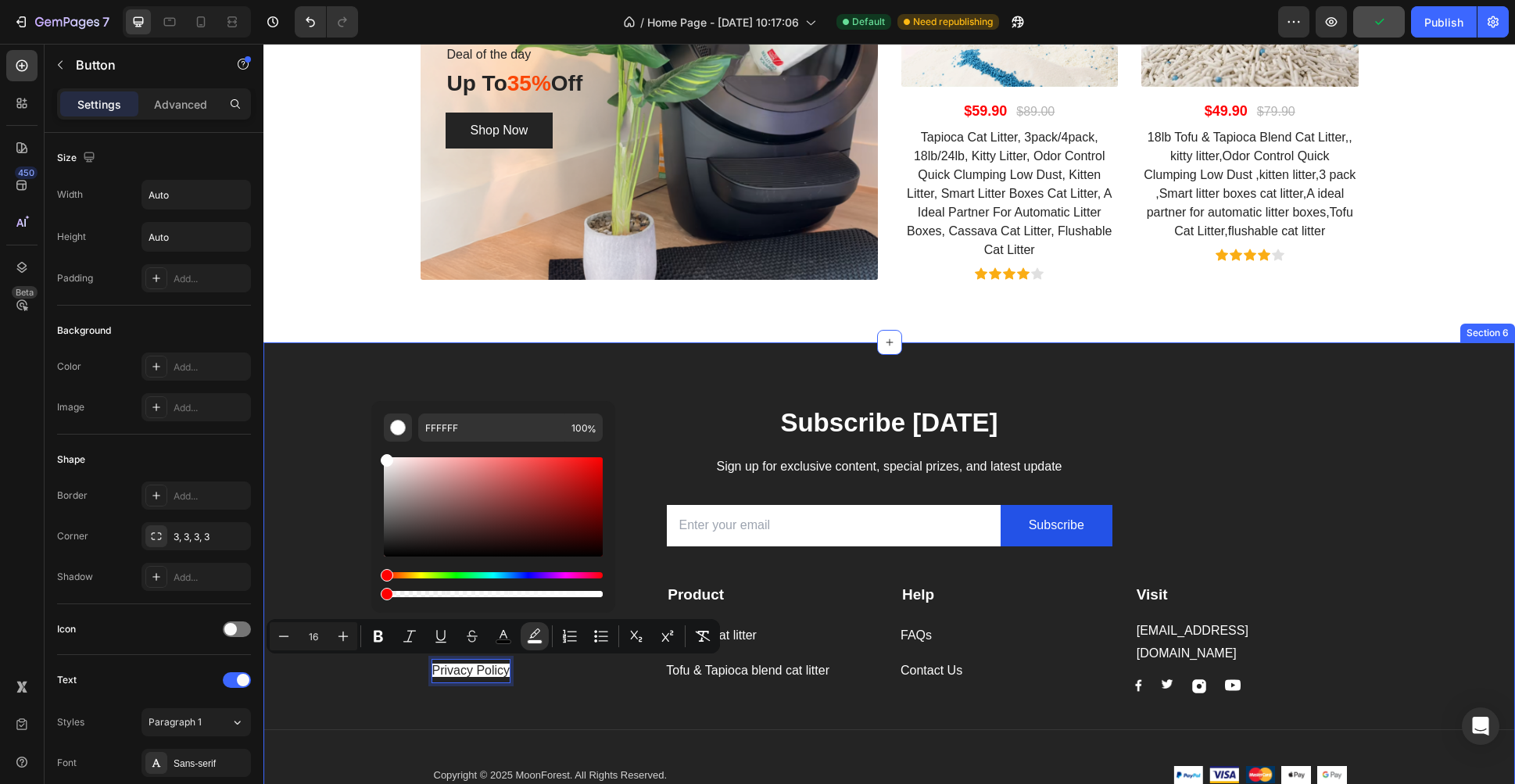
type input "0"
drag, startPoint x: 862, startPoint y: 637, endPoint x: 354, endPoint y: 590, distance: 510.2
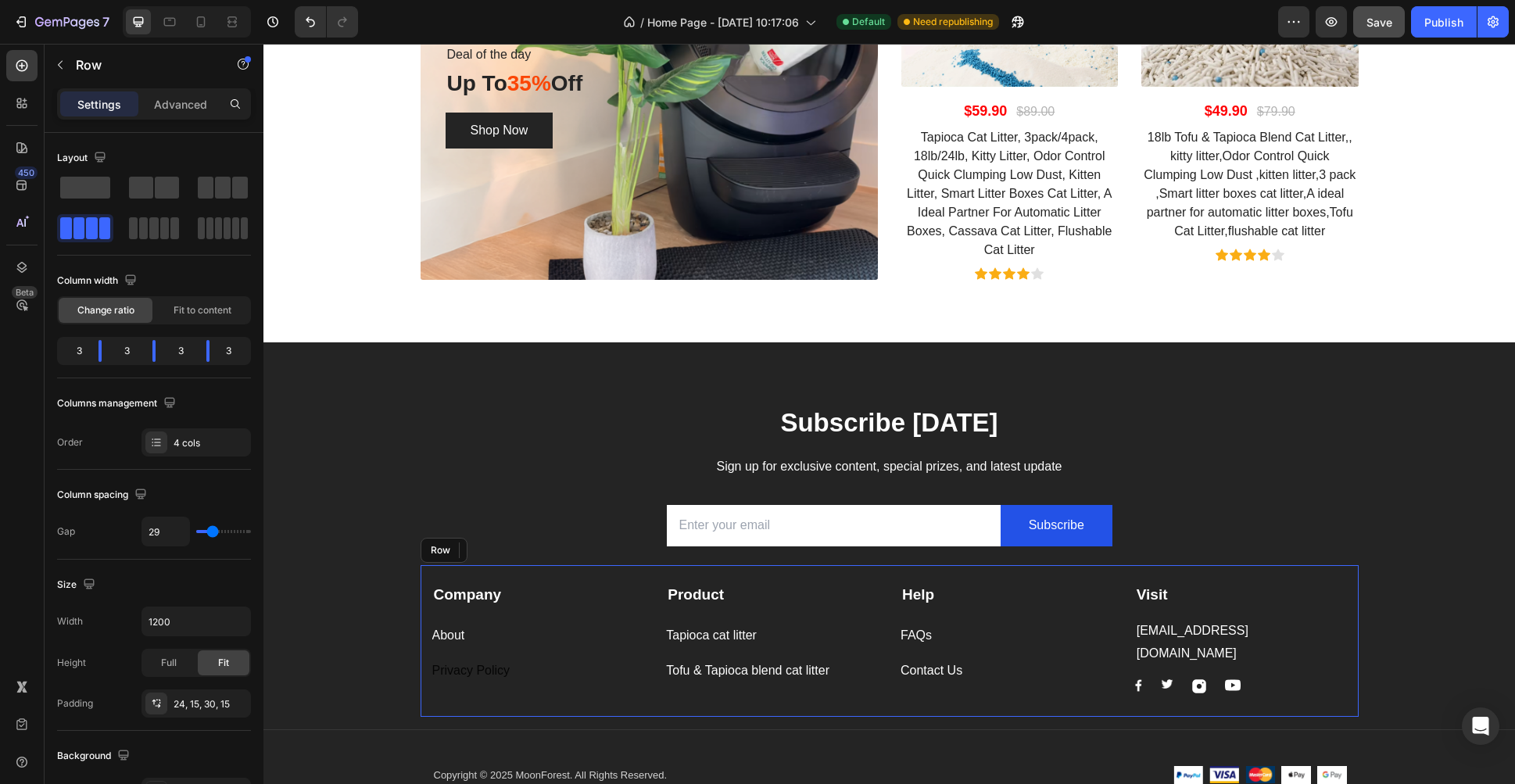
click at [521, 685] on div "Company Text block About Button Privacy Policy Button 0 Product Text block Tapi…" at bounding box center [889, 640] width 938 height 152
click at [473, 668] on span "Privacy Policy" at bounding box center [471, 670] width 78 height 13
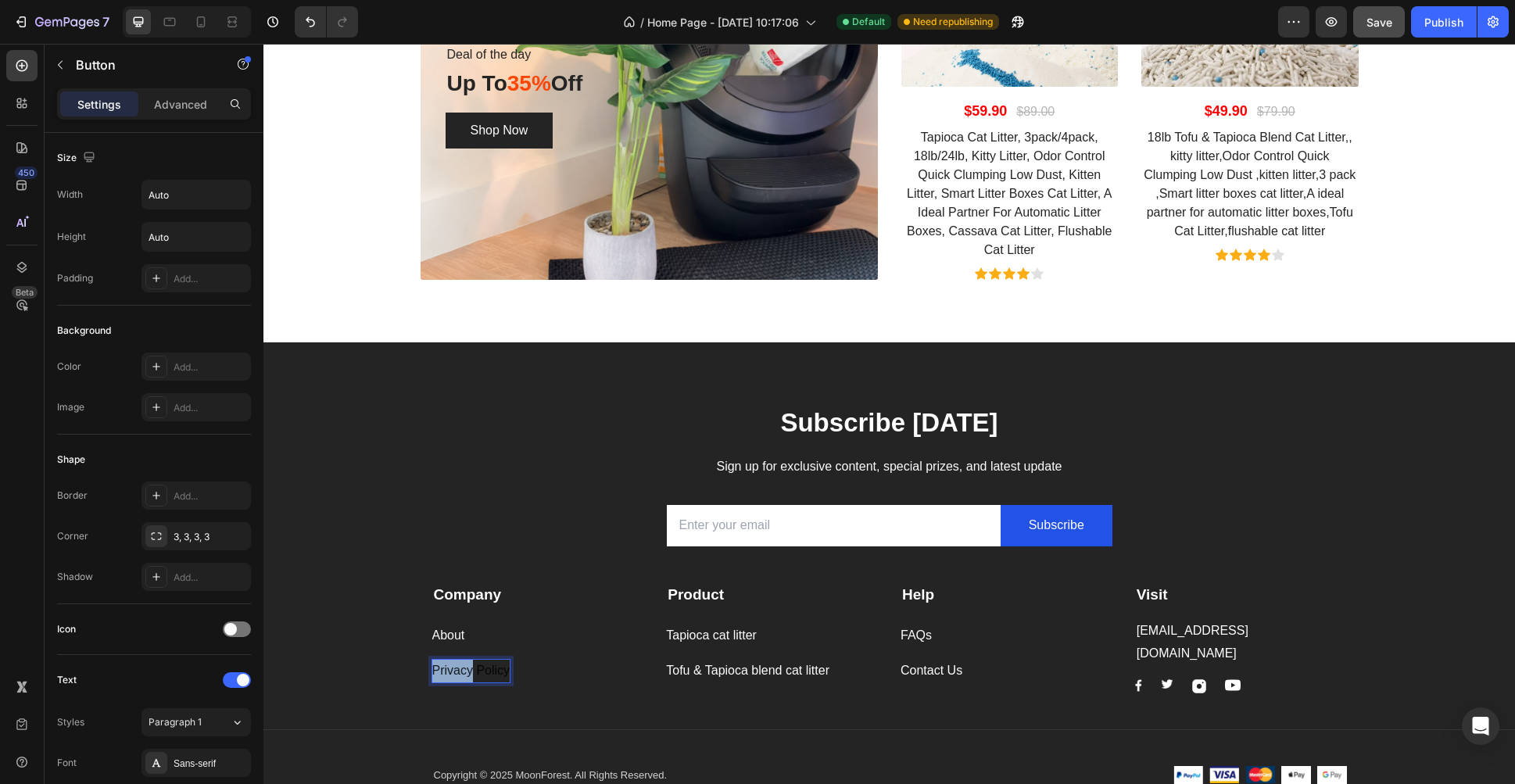
click at [459, 672] on span "Privacy Policy" at bounding box center [471, 670] width 78 height 13
click at [493, 669] on span "Privacy Policy" at bounding box center [471, 670] width 78 height 13
click at [506, 646] on button "color" at bounding box center [503, 636] width 28 height 28
type input "000000"
type input "85"
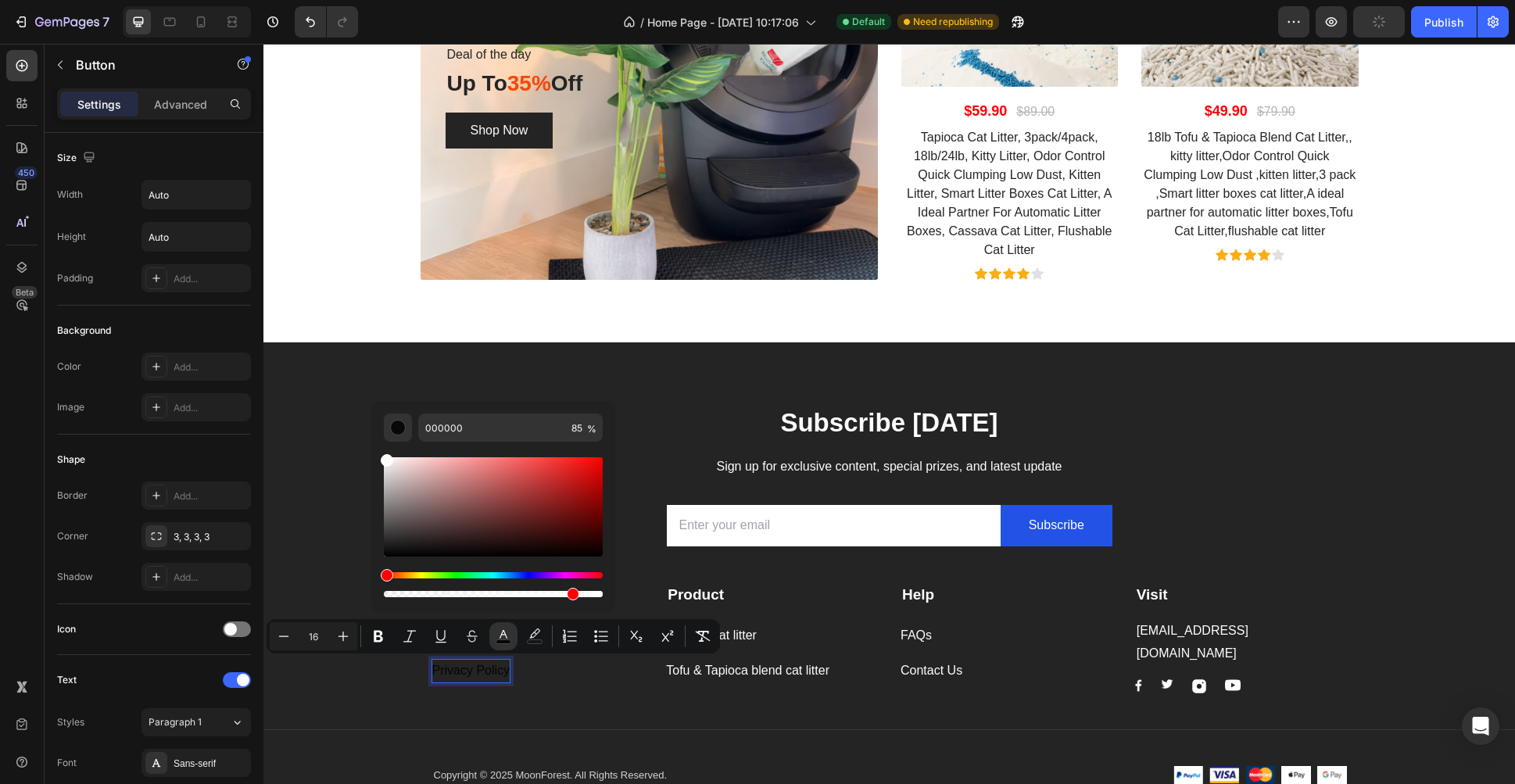
drag, startPoint x: 404, startPoint y: 479, endPoint x: 372, endPoint y: 444, distance: 47.4
click at [372, 444] on div "000000 85 %" at bounding box center [493, 500] width 244 height 199
type input "FFFFFF"
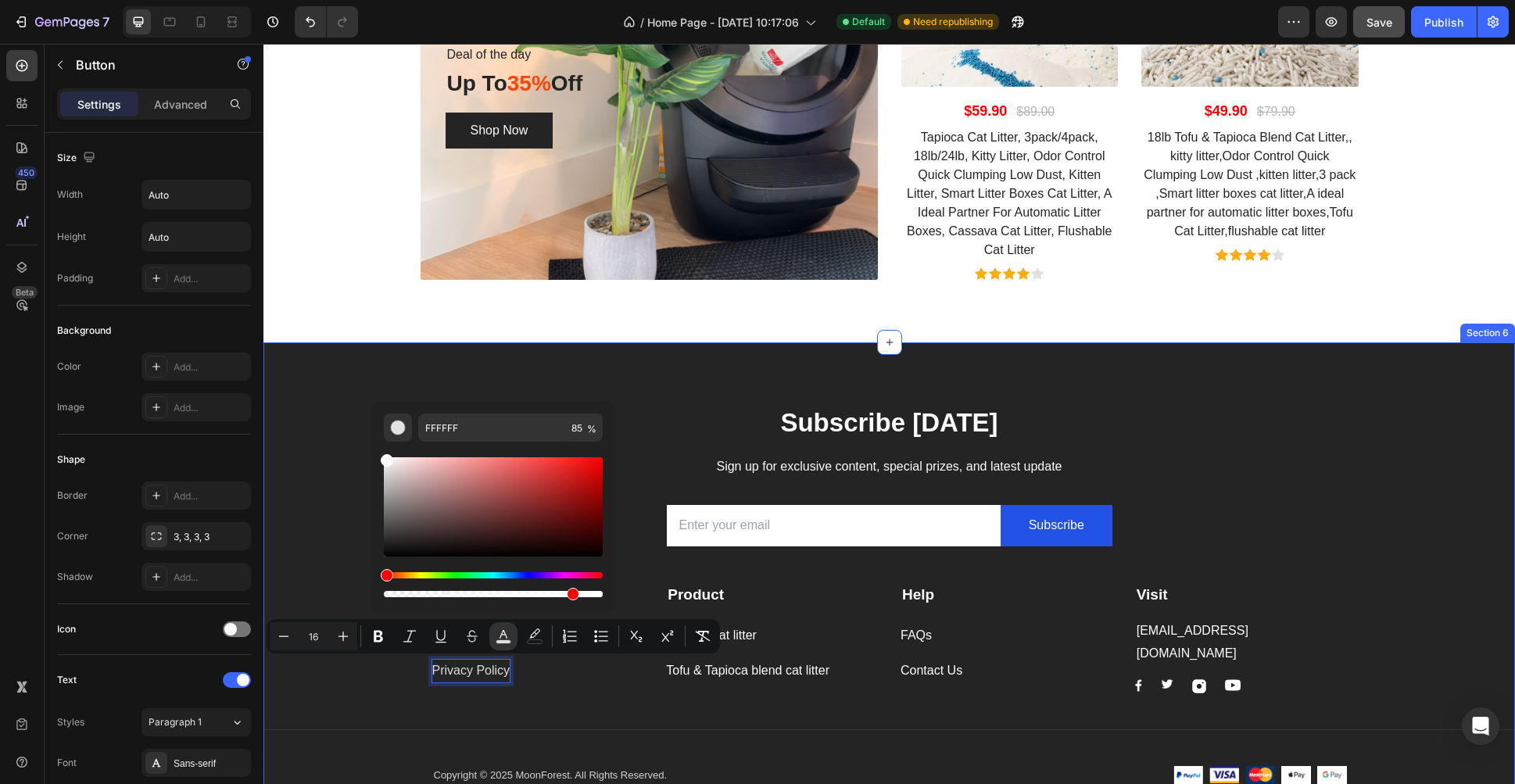
click at [393, 682] on div "Subscribe [DATE] Heading Sign up for exclusive content, special prizes, and lat…" at bounding box center [889, 605] width 1252 height 402
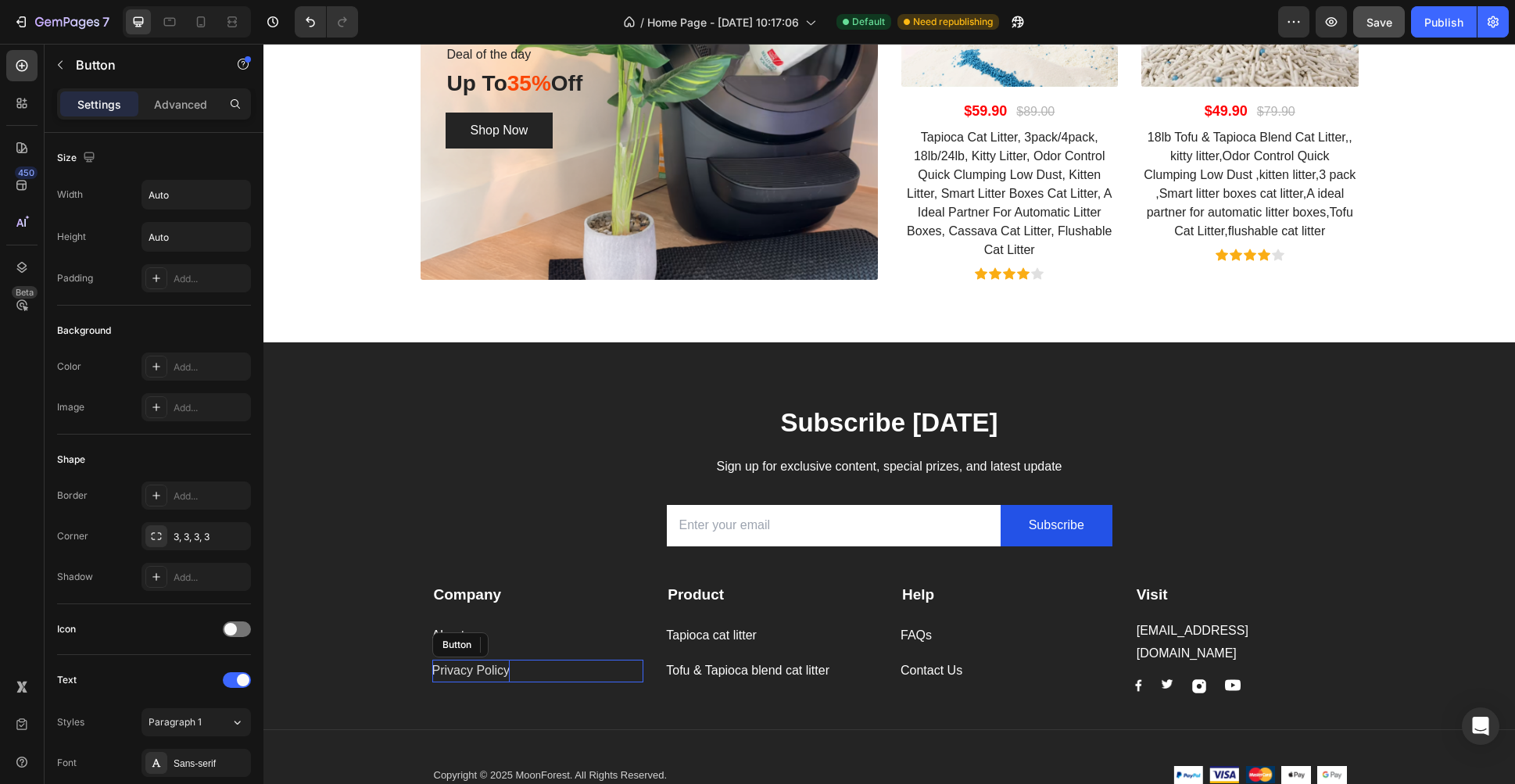
click at [479, 667] on span "Privacy Policy" at bounding box center [471, 670] width 78 height 13
click at [507, 640] on rect "Editor contextual toolbar" at bounding box center [504, 642] width 15 height 4
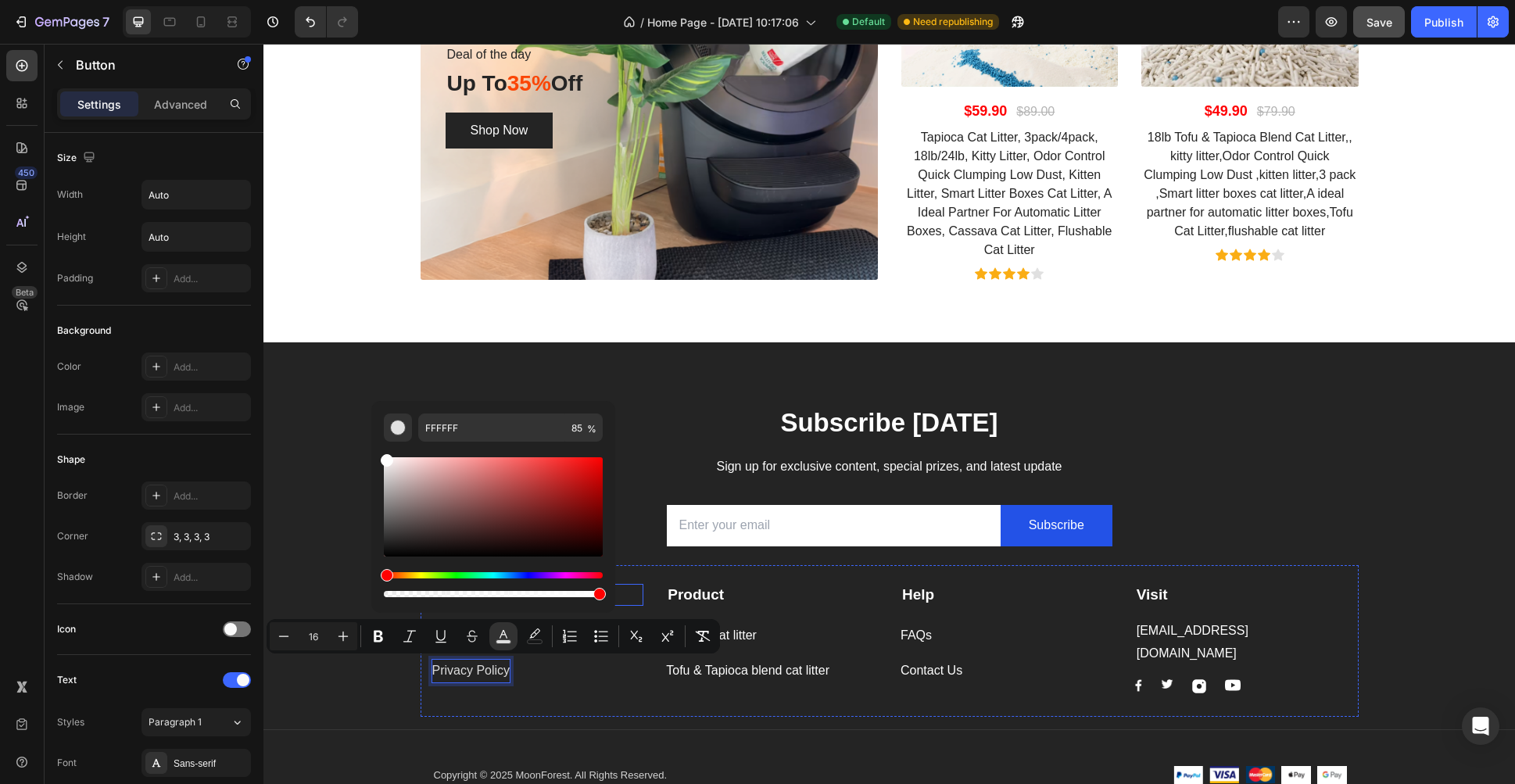
type input "100"
drag, startPoint x: 839, startPoint y: 639, endPoint x: 634, endPoint y: 596, distance: 209.5
click at [525, 717] on div "Title Line" at bounding box center [889, 730] width 1252 height 26
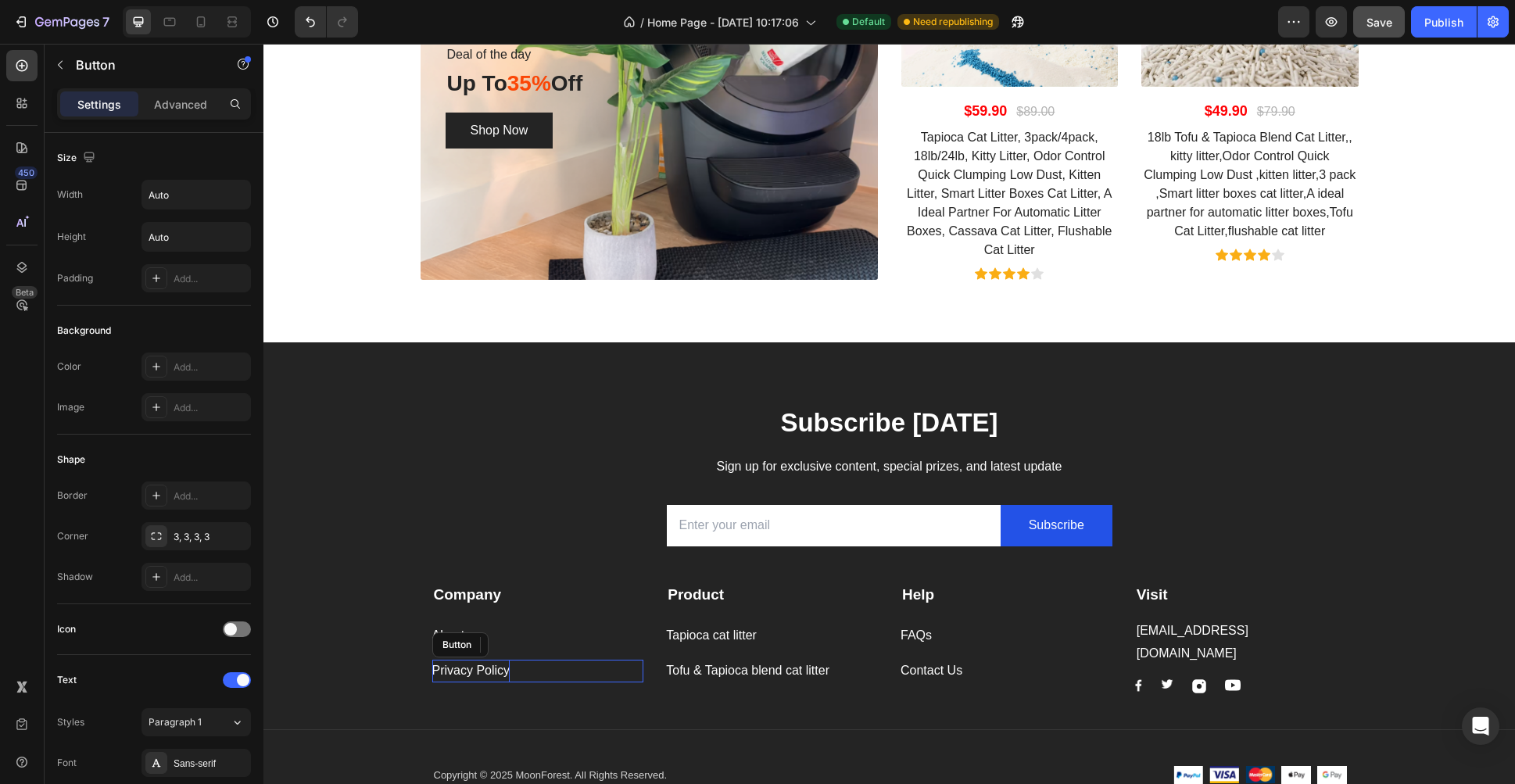
click at [482, 669] on span "Privacy Policy" at bounding box center [471, 670] width 78 height 13
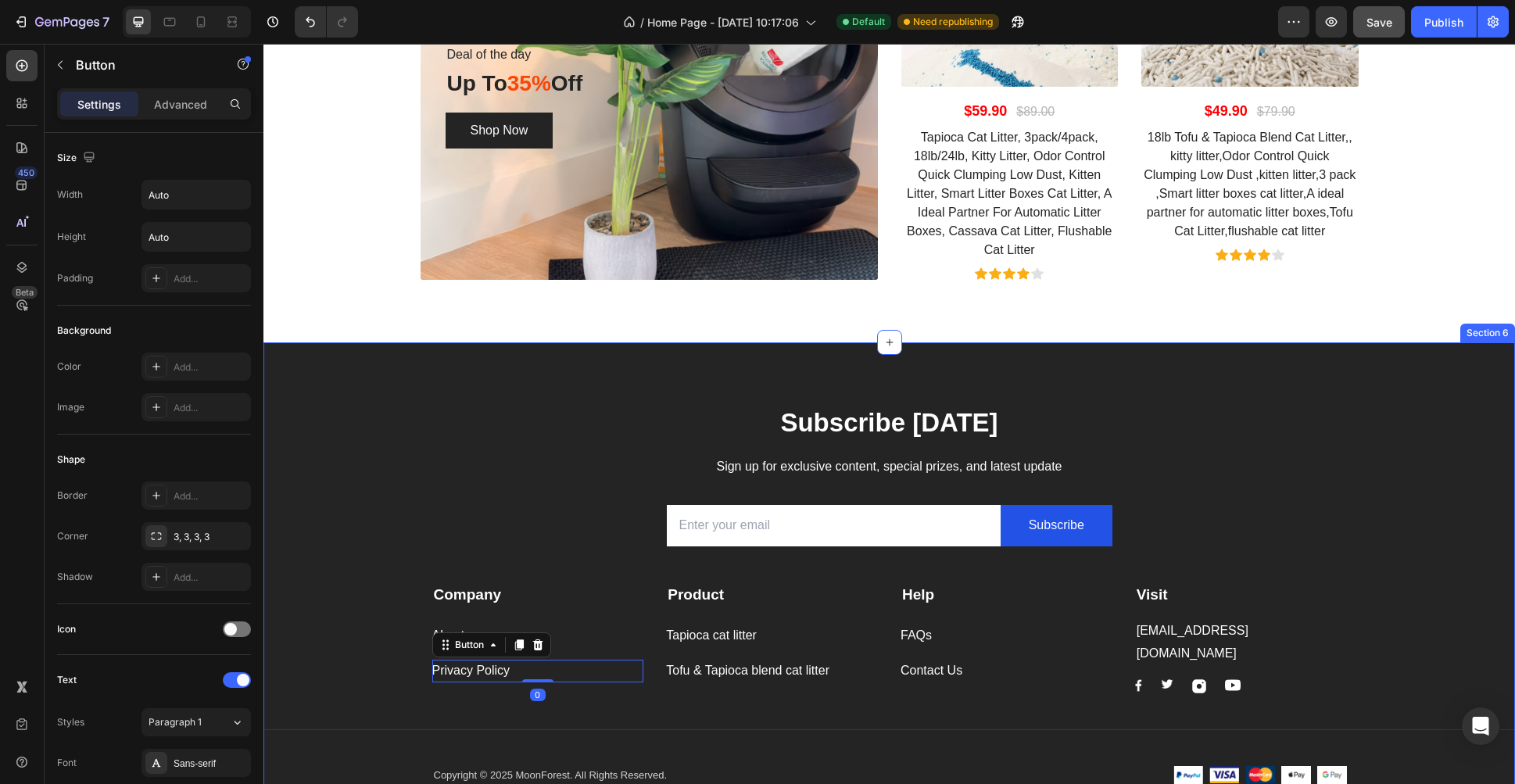
click at [373, 669] on div "Subscribe [DATE] Heading Sign up for exclusive content, special prizes, and lat…" at bounding box center [889, 605] width 1252 height 402
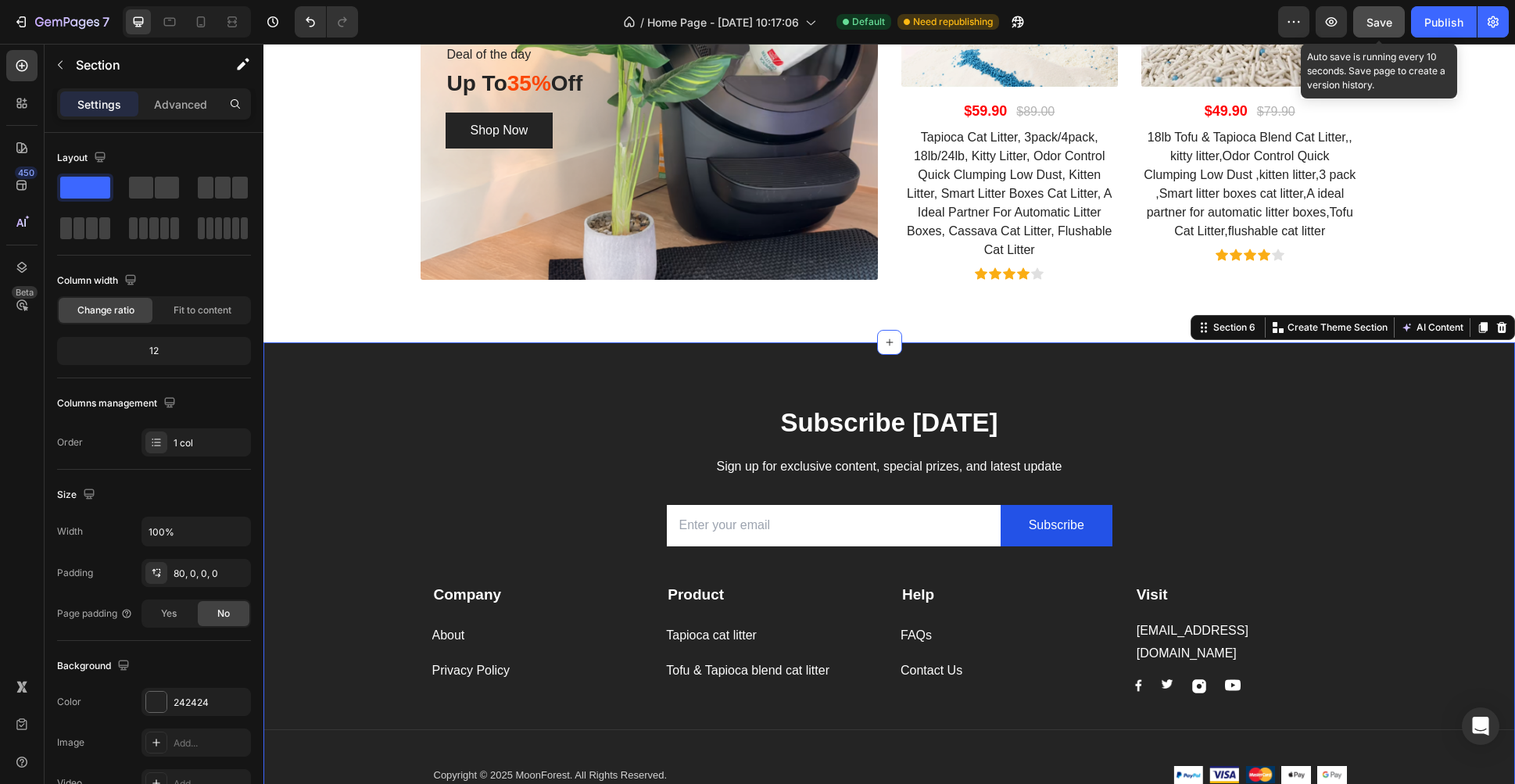
click at [1367, 26] on span "Save" at bounding box center [1379, 22] width 26 height 13
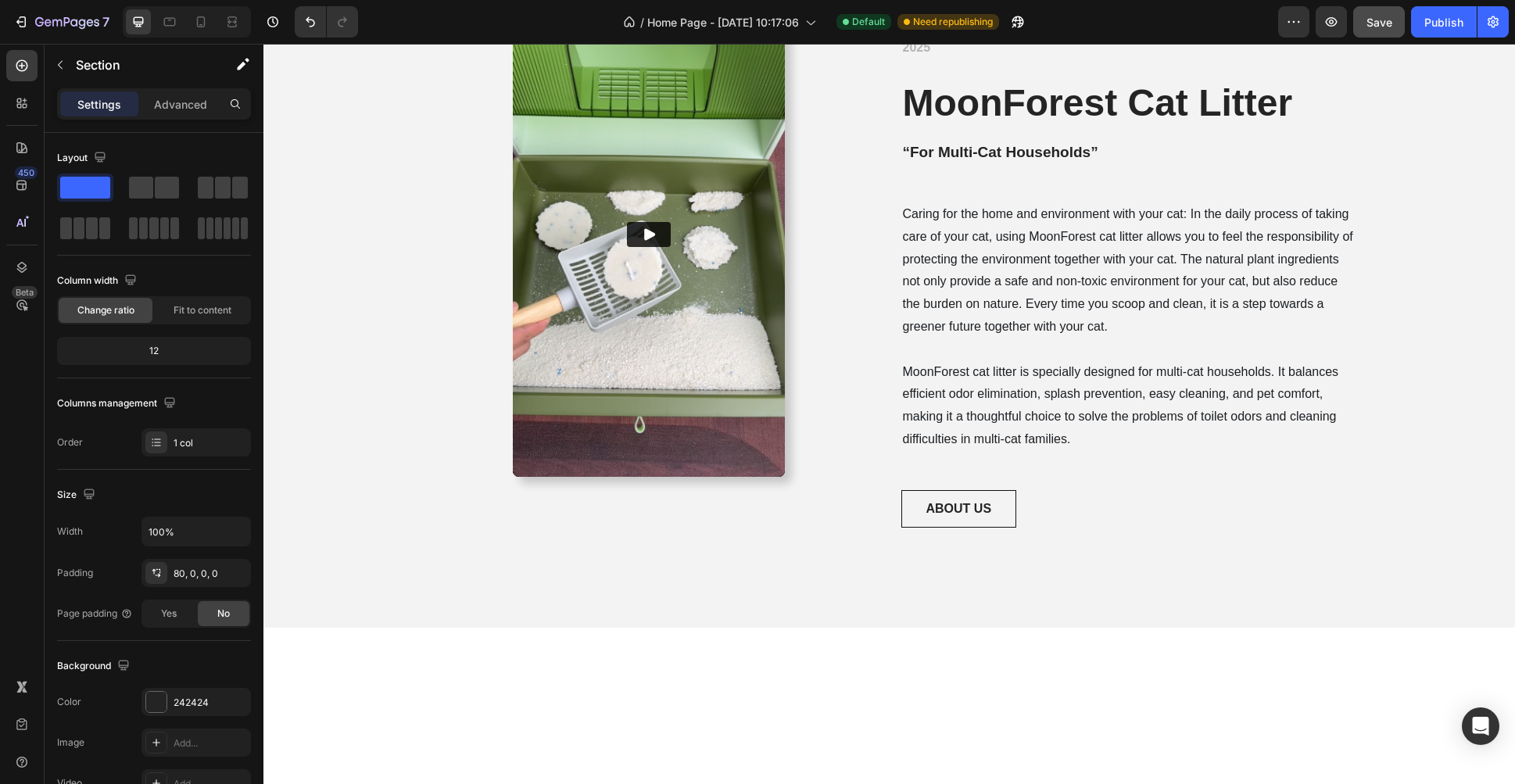
scroll to position [0, 0]
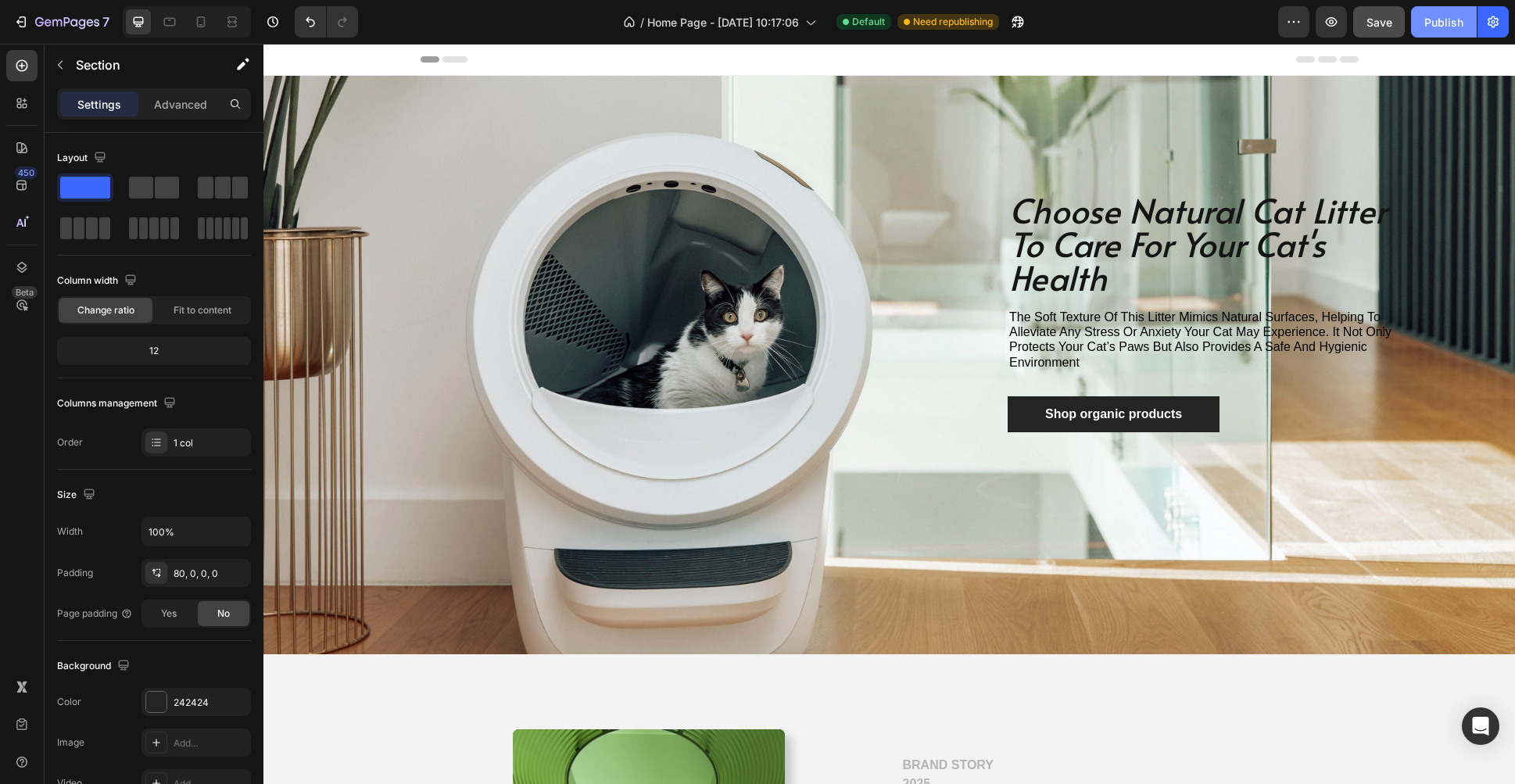
click at [1367, 30] on div "Publish" at bounding box center [1444, 22] width 39 height 16
click at [811, 20] on icon at bounding box center [810, 21] width 15 height 15
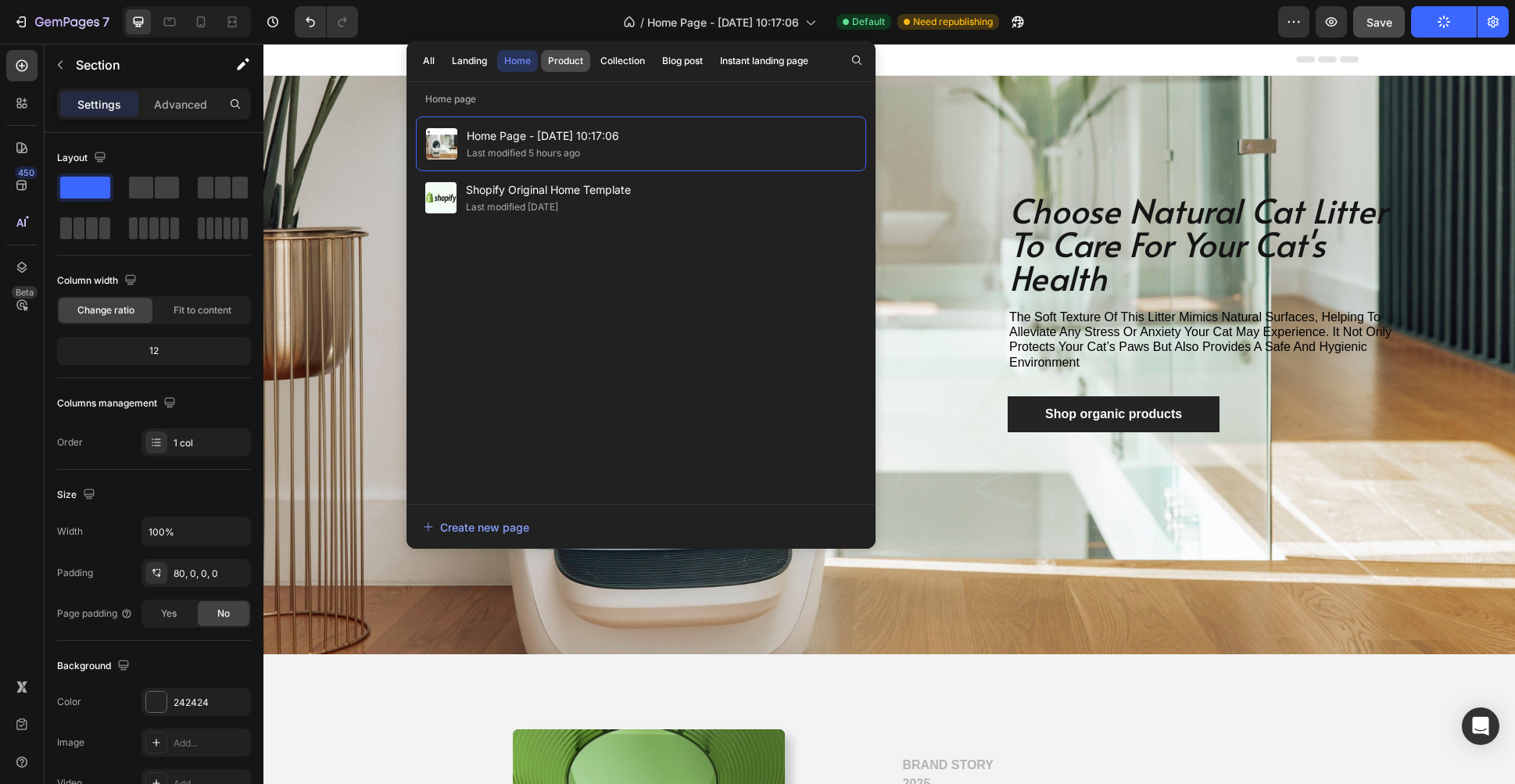
click at [567, 57] on div "Product" at bounding box center [565, 60] width 35 height 14
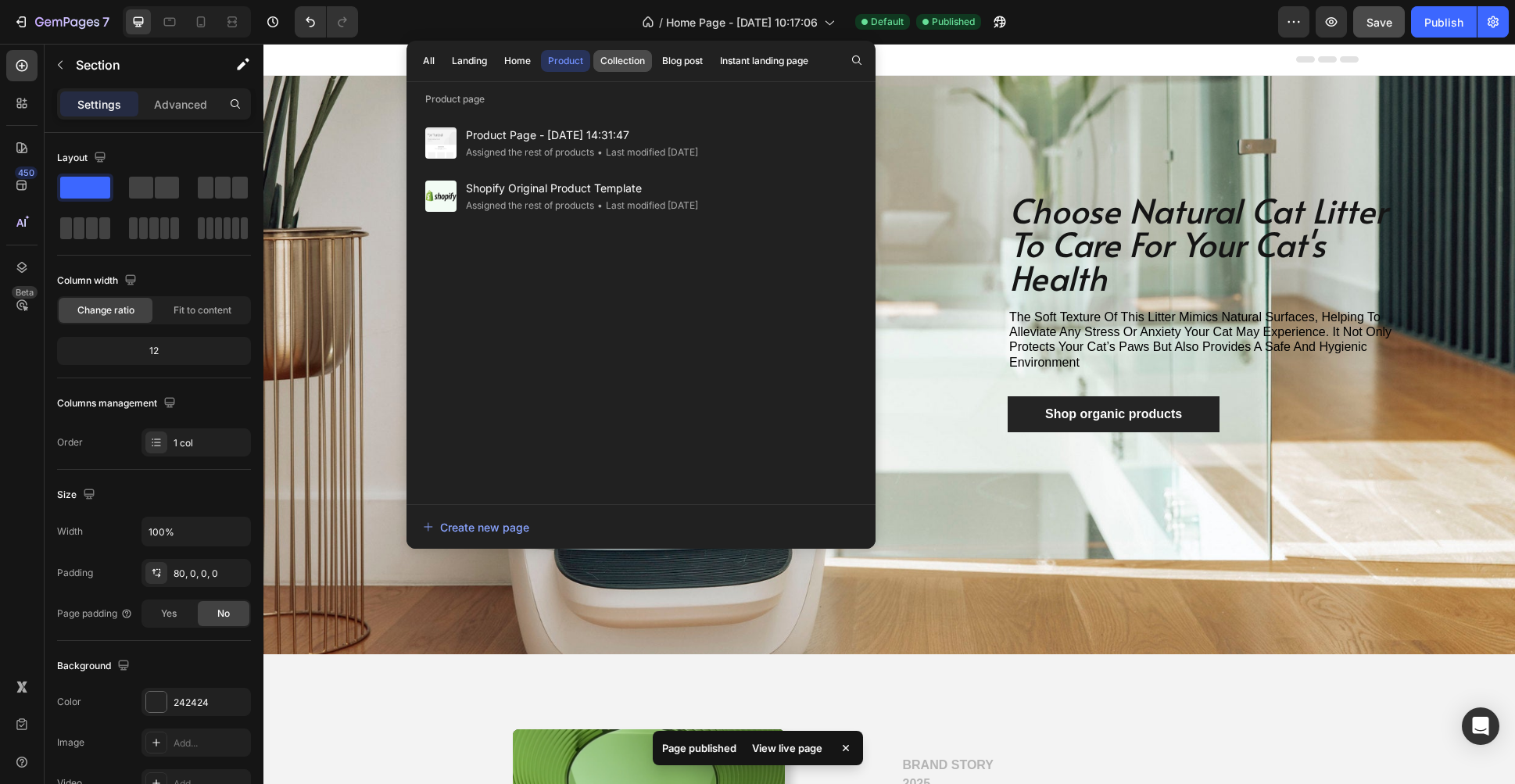
click at [616, 58] on div "Collection" at bounding box center [623, 60] width 45 height 14
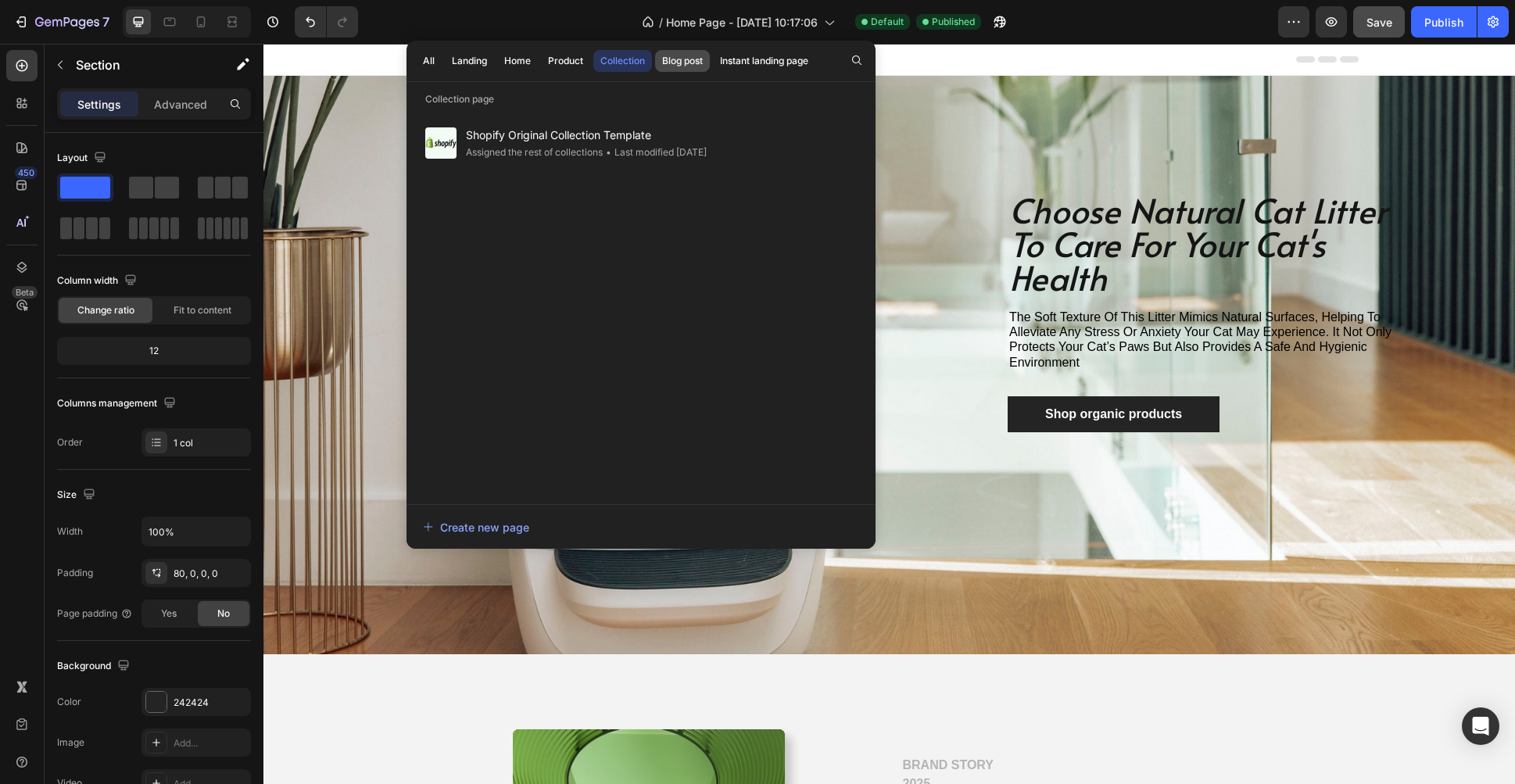
click at [687, 61] on div "Blog post" at bounding box center [683, 60] width 41 height 14
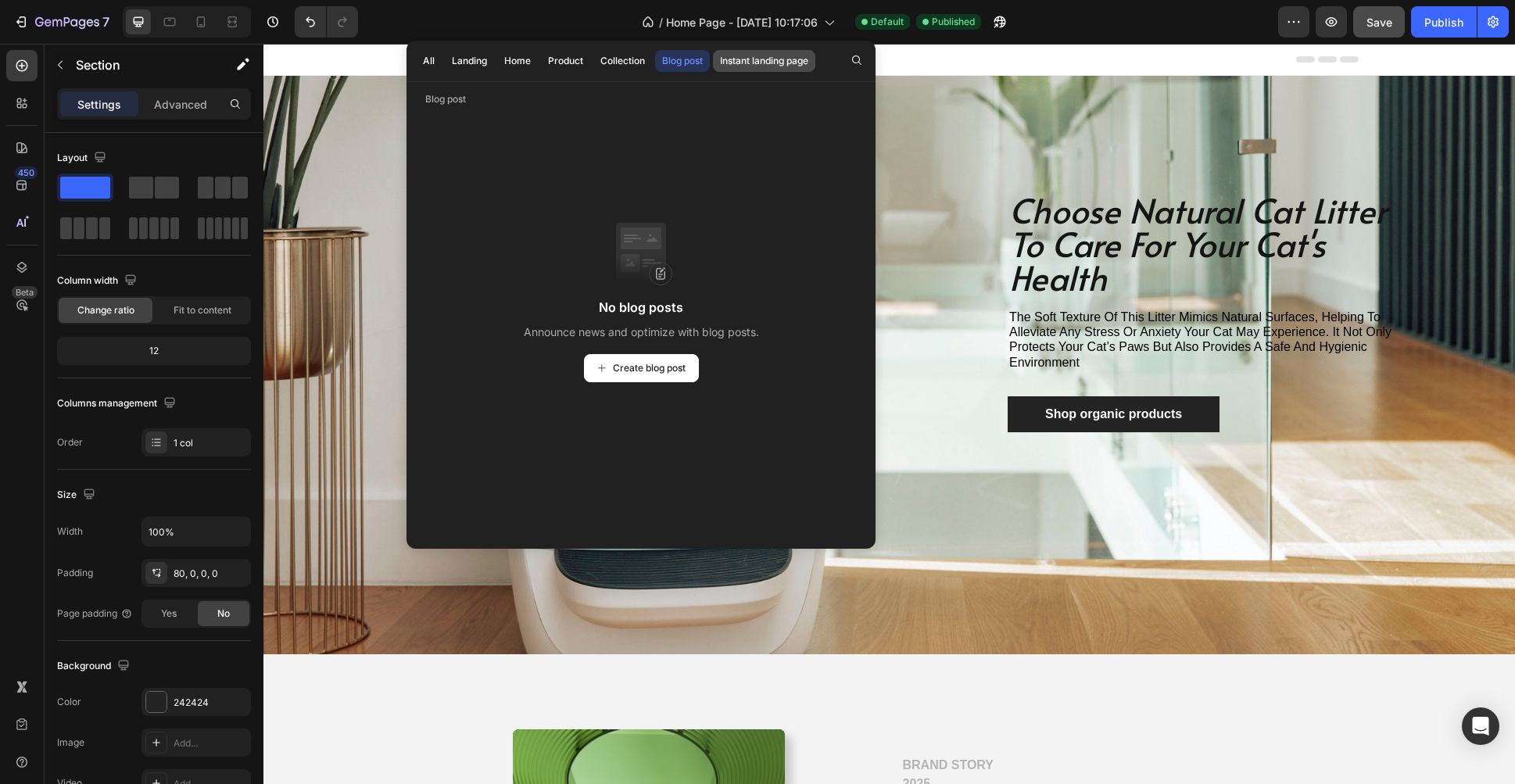
click at [742, 61] on div "Instant landing page" at bounding box center [764, 60] width 89 height 14
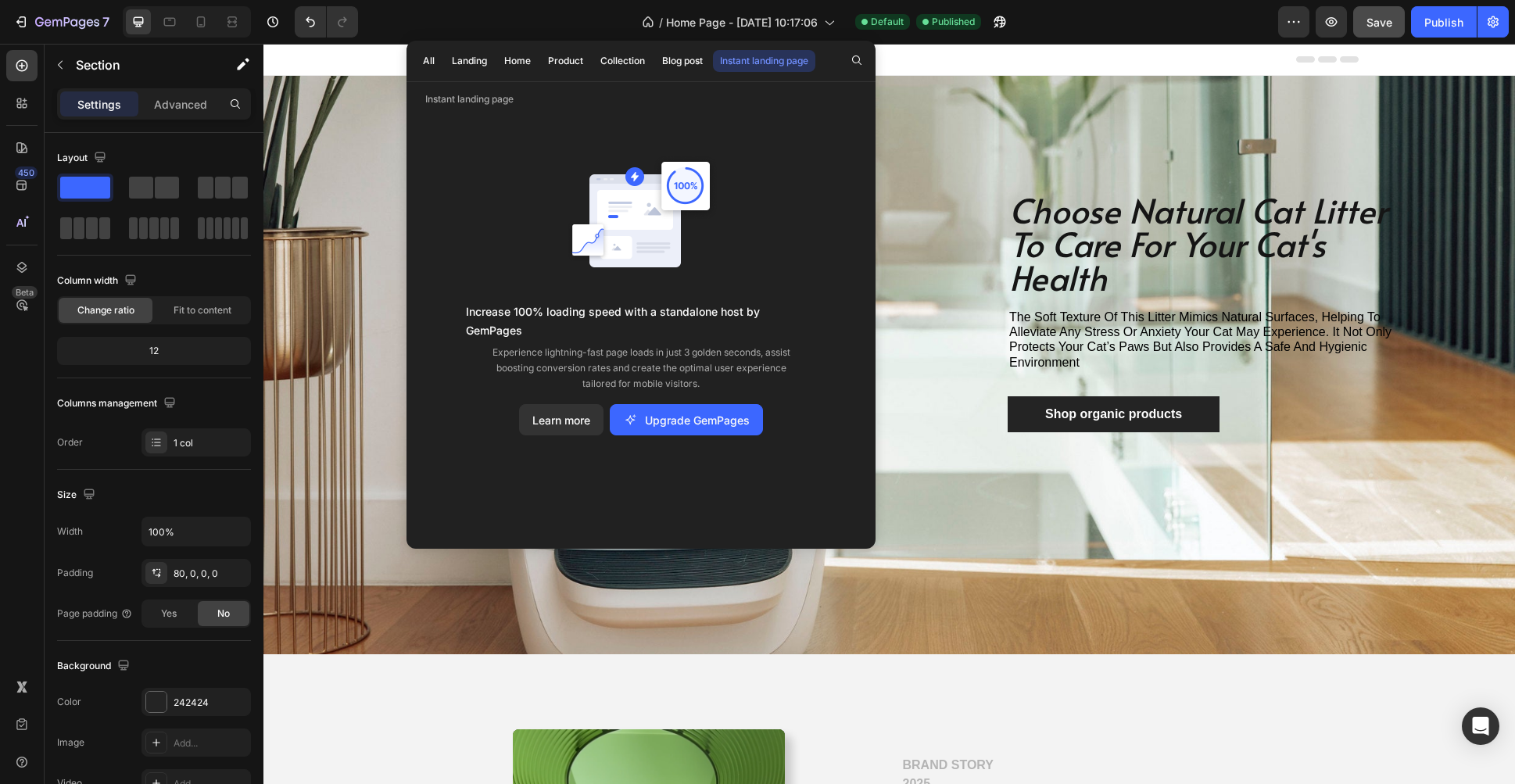
click at [1080, 49] on div "Header" at bounding box center [889, 59] width 938 height 31
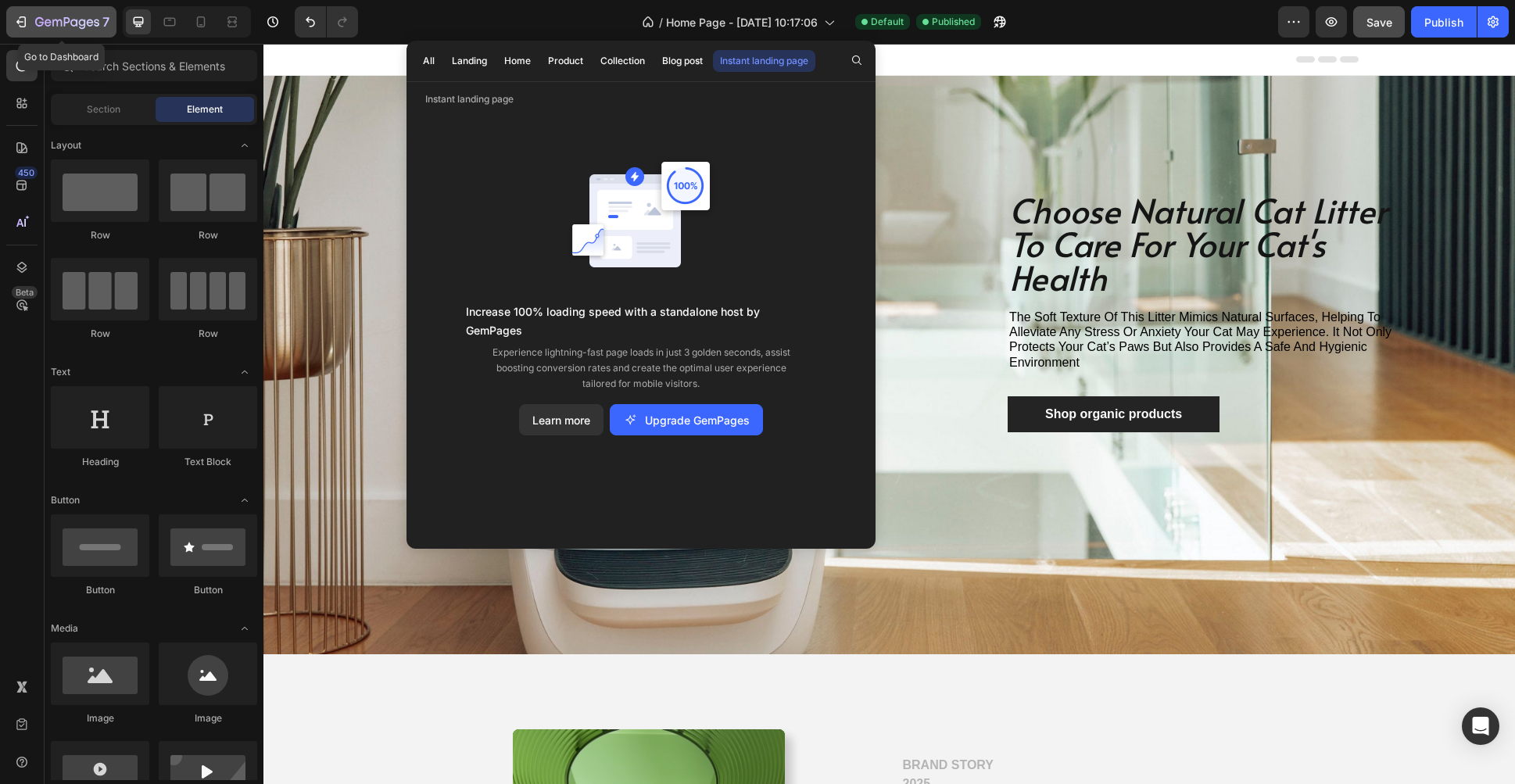
click at [55, 24] on icon "button" at bounding box center [67, 23] width 64 height 13
